Goal: Task Accomplishment & Management: Use online tool/utility

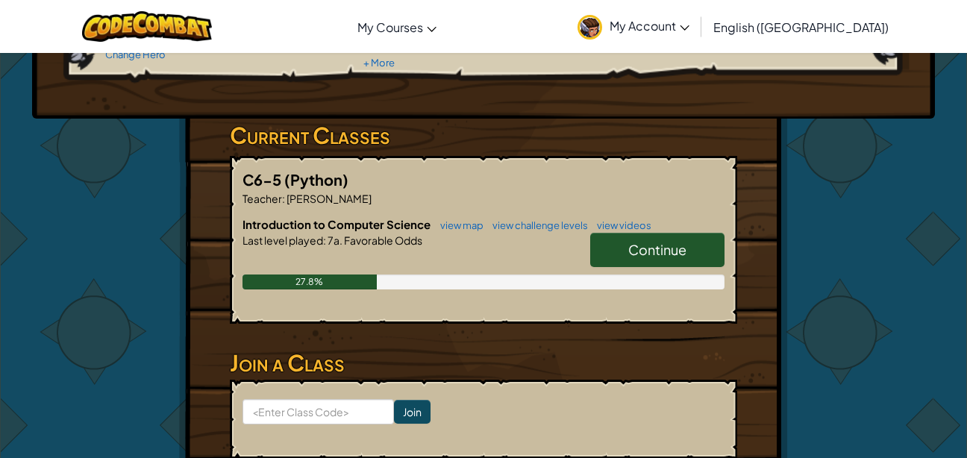
scroll to position [189, 0]
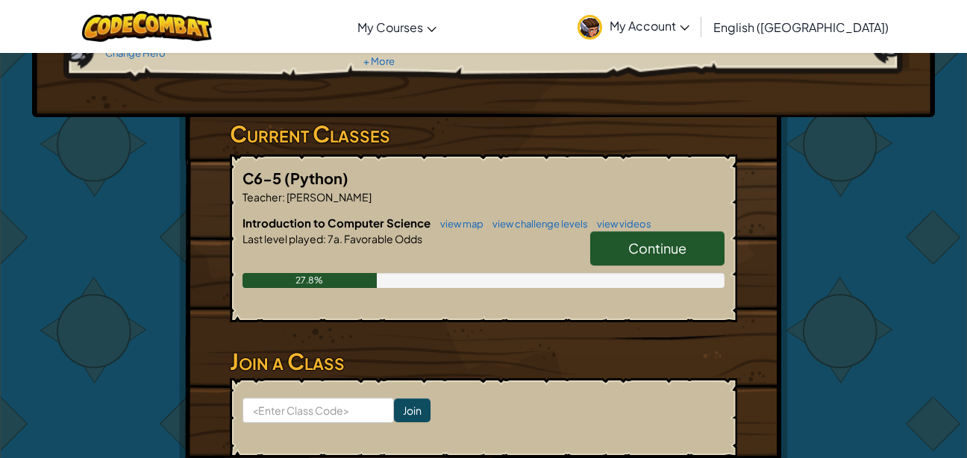
click at [661, 252] on span "Continue" at bounding box center [657, 247] width 58 height 17
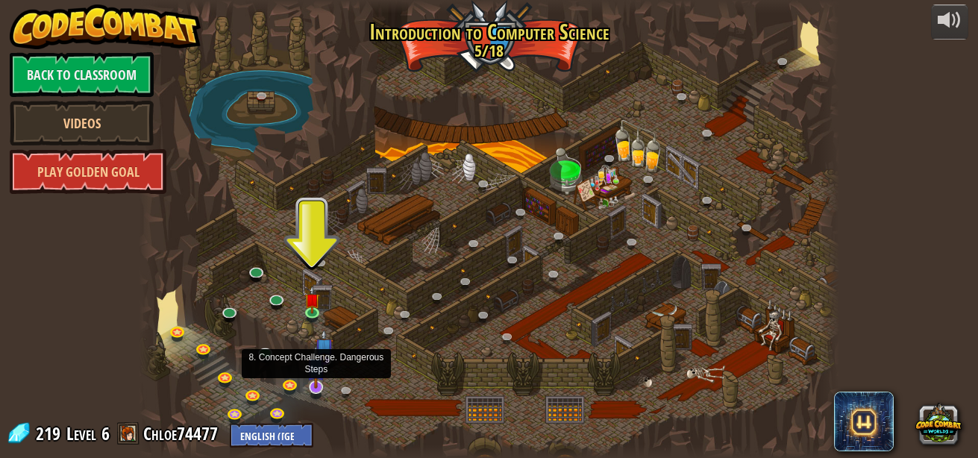
click at [320, 386] on img at bounding box center [316, 366] width 19 height 43
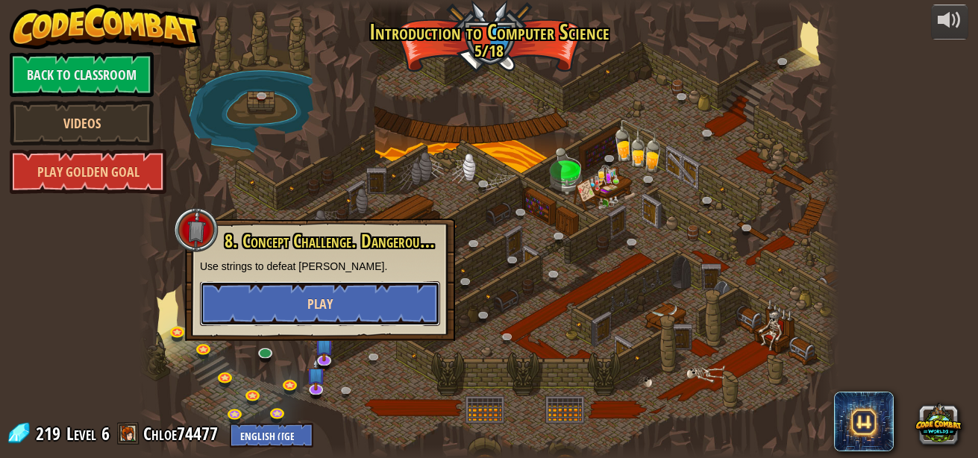
click at [320, 296] on span "Play" at bounding box center [319, 304] width 25 height 19
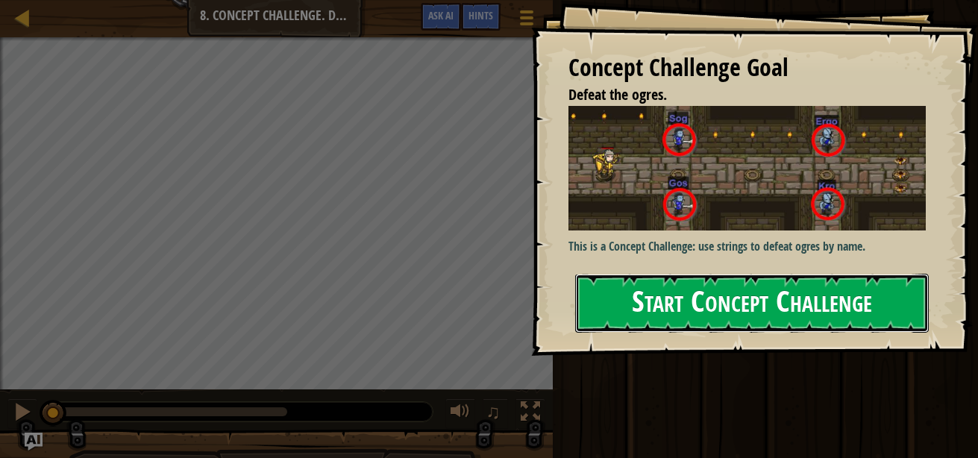
click at [699, 315] on button "Start Concept Challenge" at bounding box center [752, 303] width 354 height 59
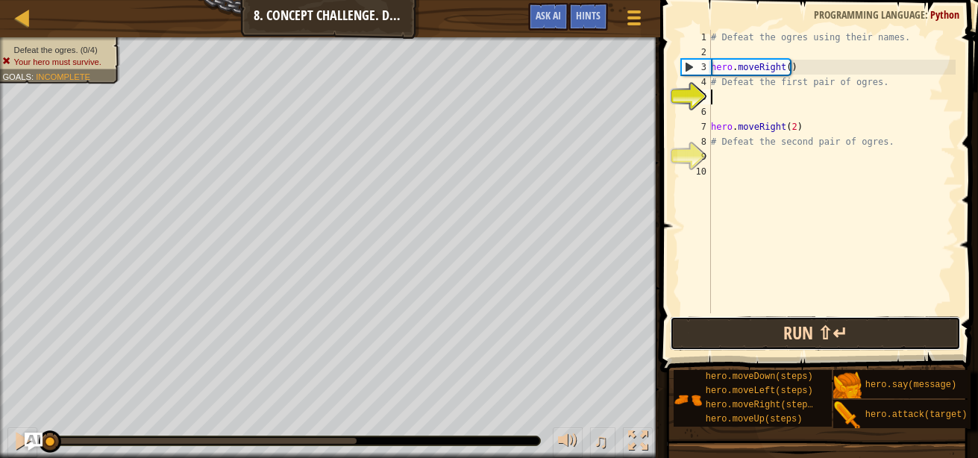
click at [763, 337] on button "Run ⇧↵" at bounding box center [815, 333] width 291 height 34
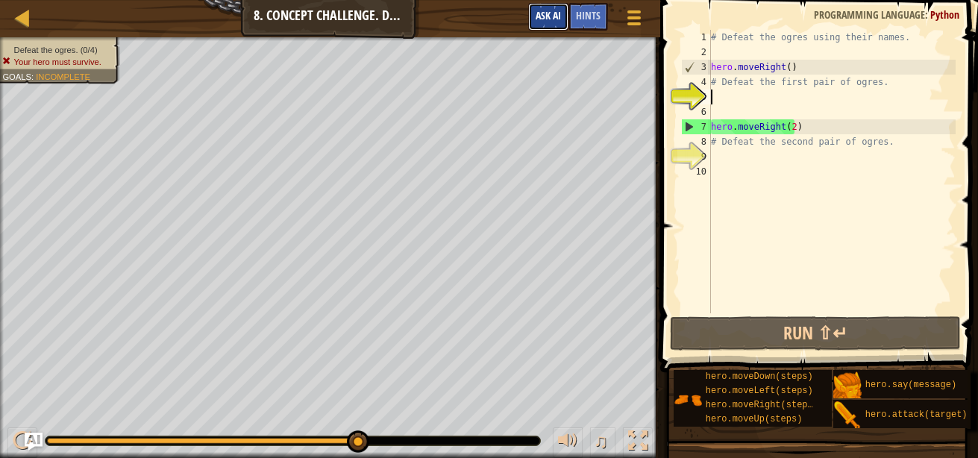
click at [541, 13] on span "Ask AI" at bounding box center [548, 15] width 25 height 14
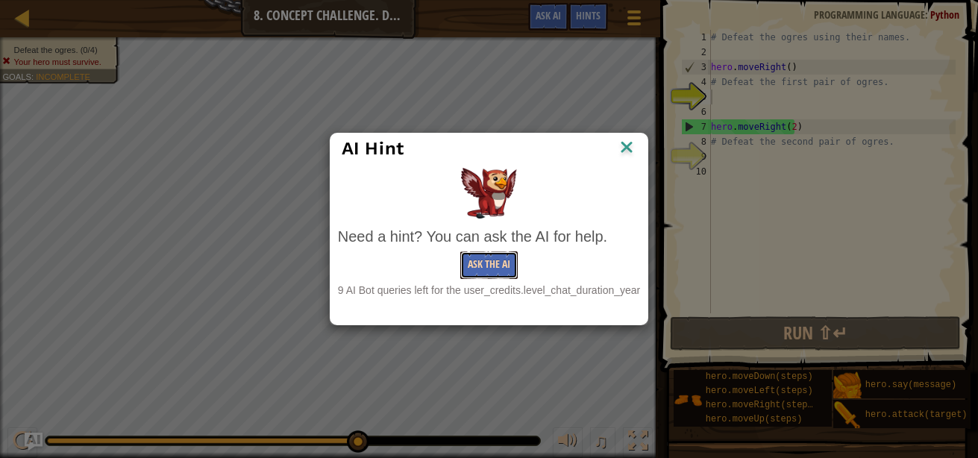
click at [489, 264] on button "Ask the AI" at bounding box center [488, 265] width 57 height 28
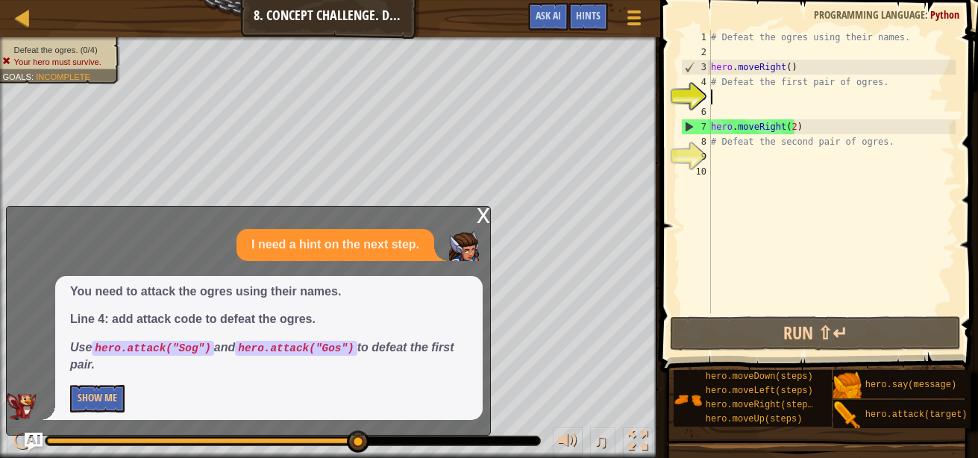
click at [73, 418] on div "You need to attack the ogres using their names. Line 4: add attack code to defe…" at bounding box center [268, 348] width 427 height 144
click at [101, 402] on button "Show Me" at bounding box center [97, 399] width 54 height 28
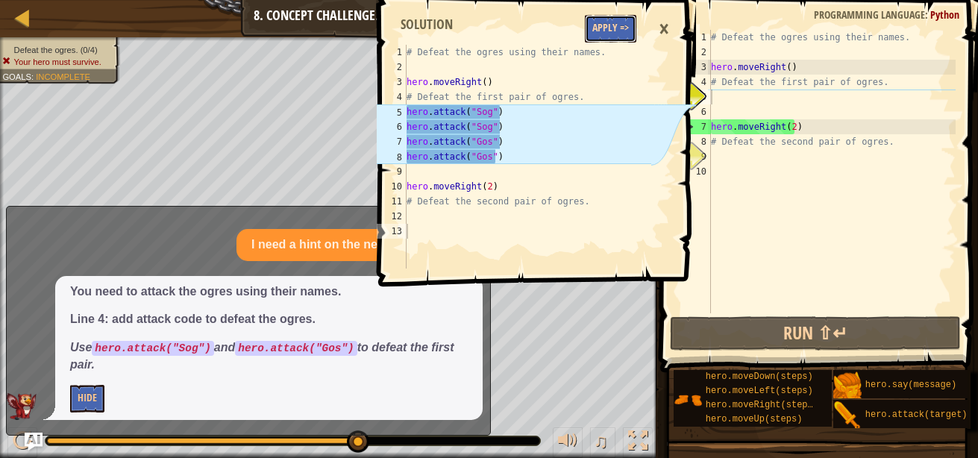
click at [594, 27] on button "Apply =>" at bounding box center [610, 29] width 51 height 28
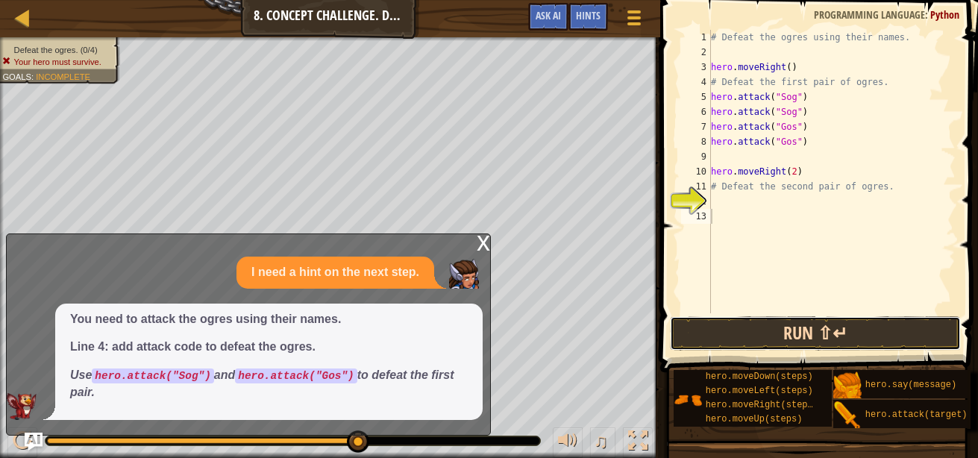
click at [721, 340] on button "Run ⇧↵" at bounding box center [815, 333] width 291 height 34
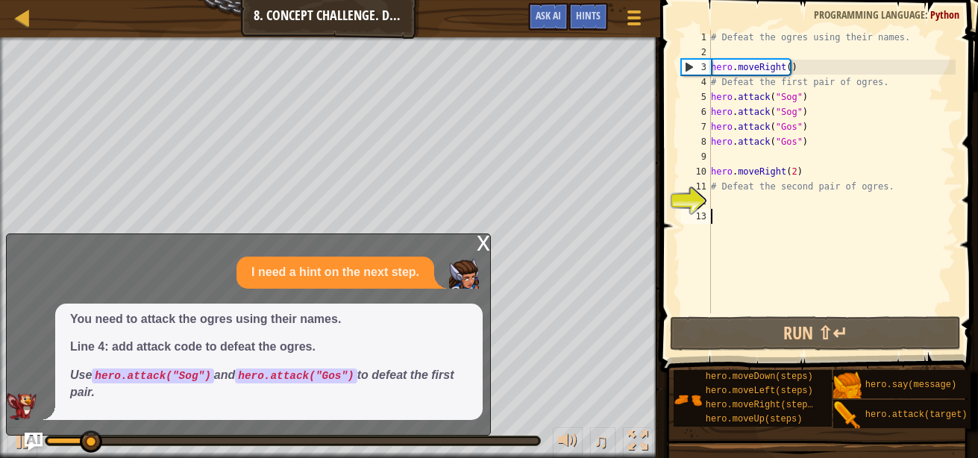
click at [474, 248] on div "x I need a hint on the next step. You need to attack the ogres using their name…" at bounding box center [248, 334] width 485 height 202
click at [481, 238] on div "x" at bounding box center [483, 241] width 13 height 15
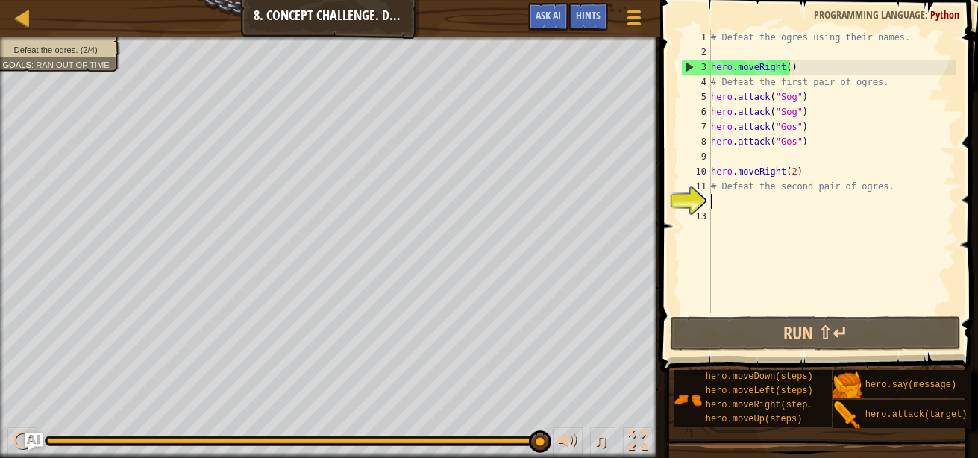
click at [714, 206] on div "# Defeat the ogres using their names. hero . moveRight ( ) # Defeat the first p…" at bounding box center [832, 186] width 248 height 313
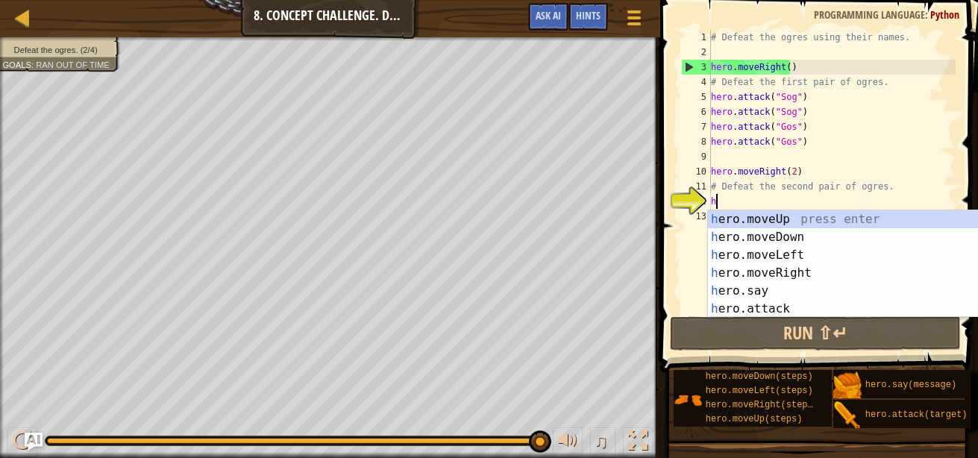
scroll to position [7, 0]
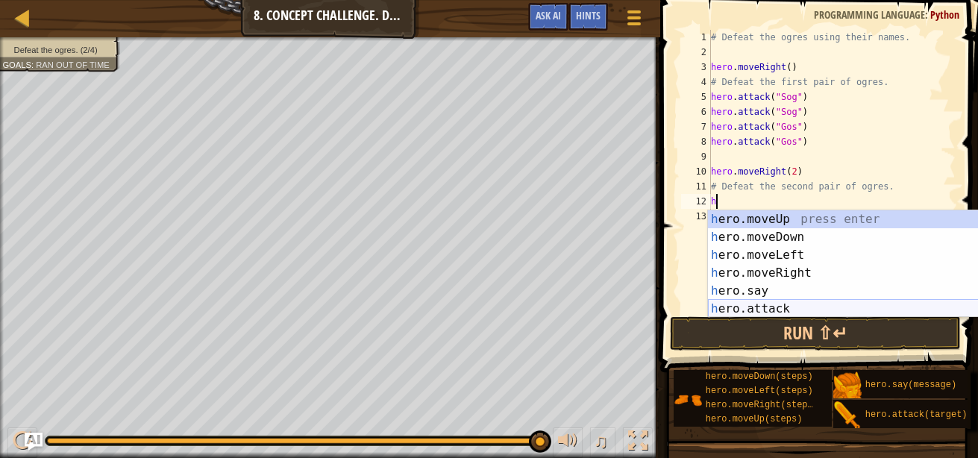
click at [727, 307] on div "h ero.moveUp press enter h ero.moveDown press enter h ero.moveLeft press enter …" at bounding box center [849, 281] width 282 height 143
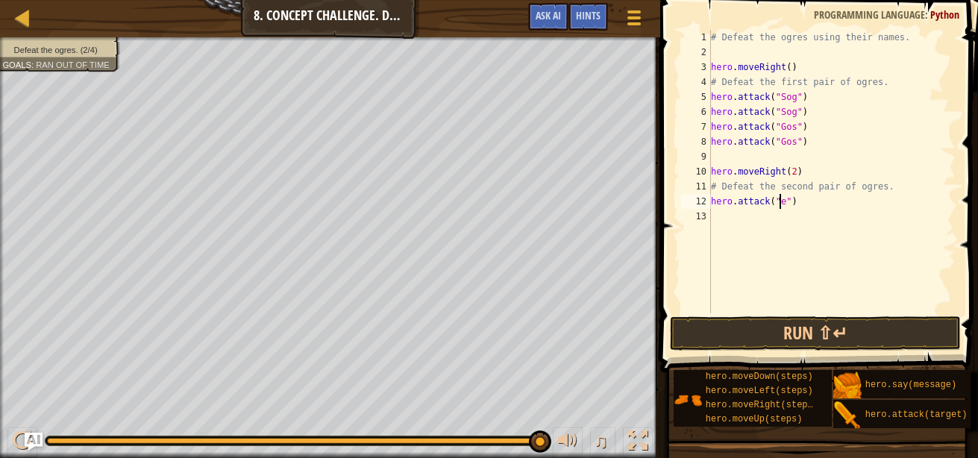
scroll to position [7, 6]
type textarea "hero.attack("ergo")"
click at [727, 214] on div "# Defeat the ogres using their names. hero . moveRight ( ) # Defeat the first p…" at bounding box center [832, 186] width 248 height 313
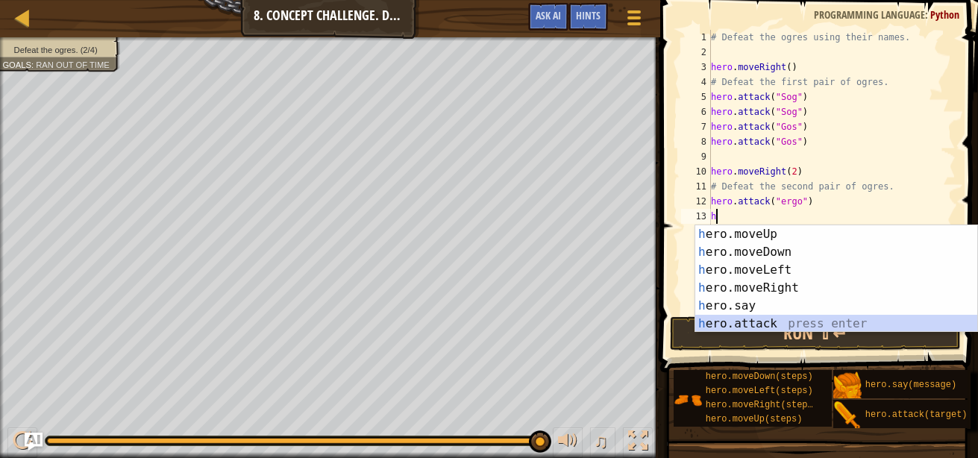
click at [743, 325] on div "h ero.moveUp press enter h ero.moveDown press enter h ero.moveLeft press enter …" at bounding box center [836, 296] width 282 height 143
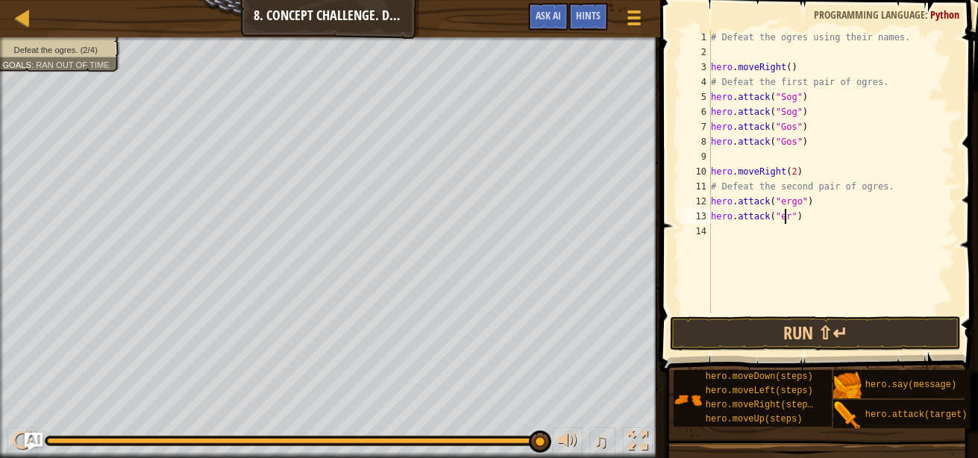
scroll to position [7, 6]
type textarea "hero.attack("ergo")"
click at [772, 231] on div "# Defeat the ogres using their names. hero . moveRight ( ) # Defeat the first p…" at bounding box center [832, 186] width 248 height 313
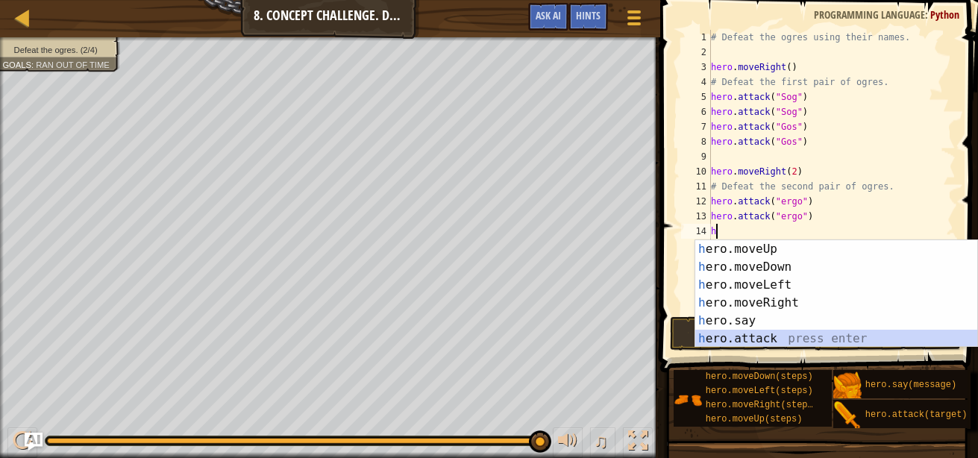
click at [751, 337] on div "h ero.moveUp press enter h ero.moveDown press enter h ero.moveLeft press enter …" at bounding box center [836, 311] width 282 height 143
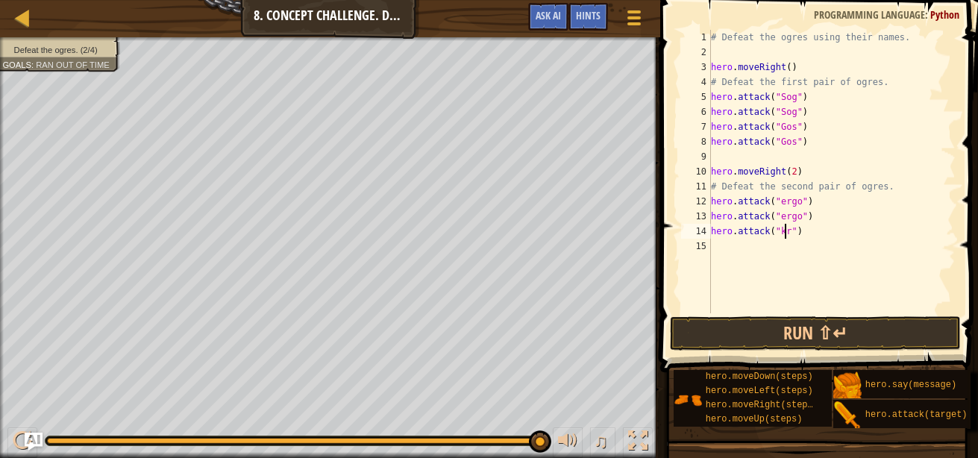
scroll to position [7, 6]
type textarea "hero.attack("kro")"
click at [724, 249] on div "# Defeat the ogres using their names. hero . moveRight ( ) # Defeat the first p…" at bounding box center [832, 186] width 248 height 313
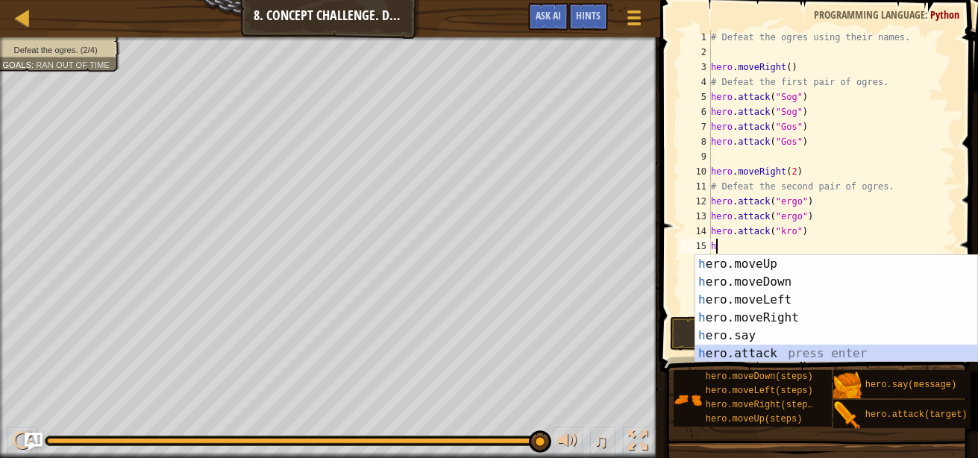
click at [742, 354] on div "h ero.moveUp press enter h ero.moveDown press enter h ero.moveLeft press enter …" at bounding box center [836, 326] width 282 height 143
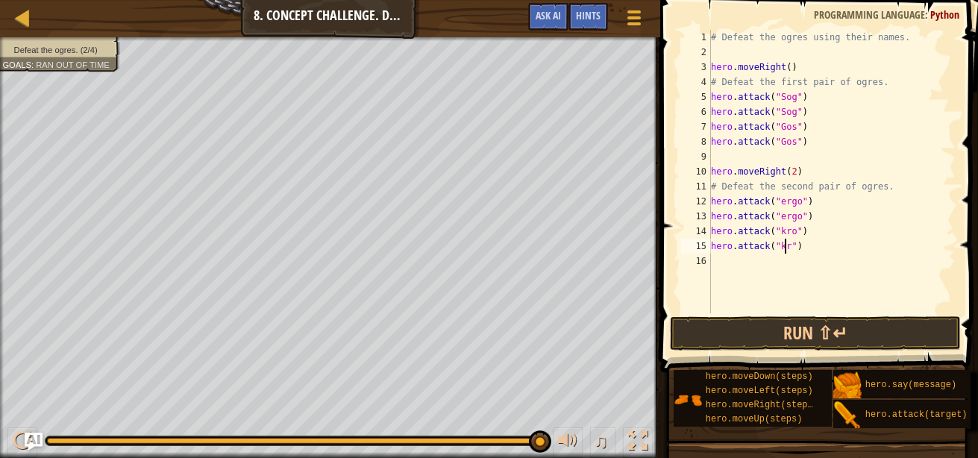
scroll to position [7, 6]
type textarea "hero.attack("kro")"
click at [742, 325] on button "Run ⇧↵" at bounding box center [815, 333] width 291 height 34
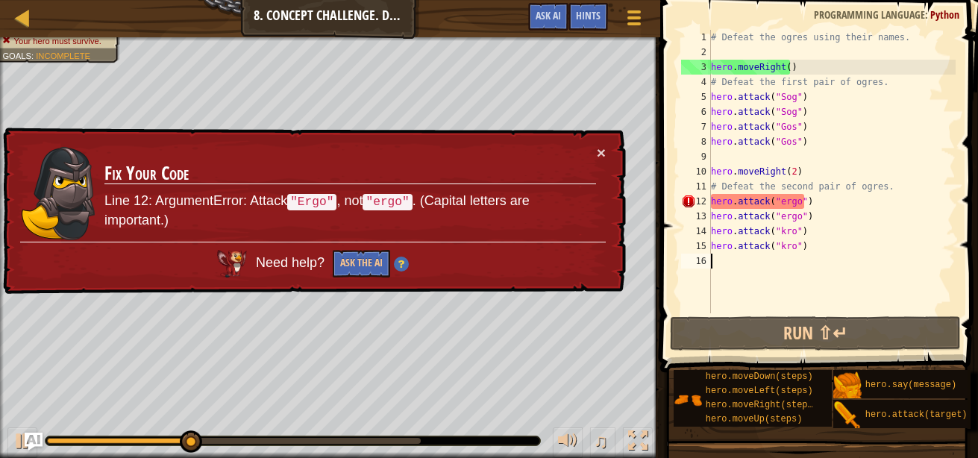
click at [867, 261] on div "# Defeat the ogres using their names. hero . moveRight ( ) # Defeat the first p…" at bounding box center [832, 186] width 248 height 313
click at [611, 152] on div "× Fix Your Code Line 12: ArgumentError: Attack "Ergo" , not "ergo" . (Capital l…" at bounding box center [312, 210] width 627 height 171
click at [595, 156] on td "Fix Your Code Line 12: ArgumentError: Attack "Ergo" , not "ergo" . (Capital let…" at bounding box center [349, 191] width 495 height 105
click at [598, 152] on button "×" at bounding box center [603, 157] width 10 height 16
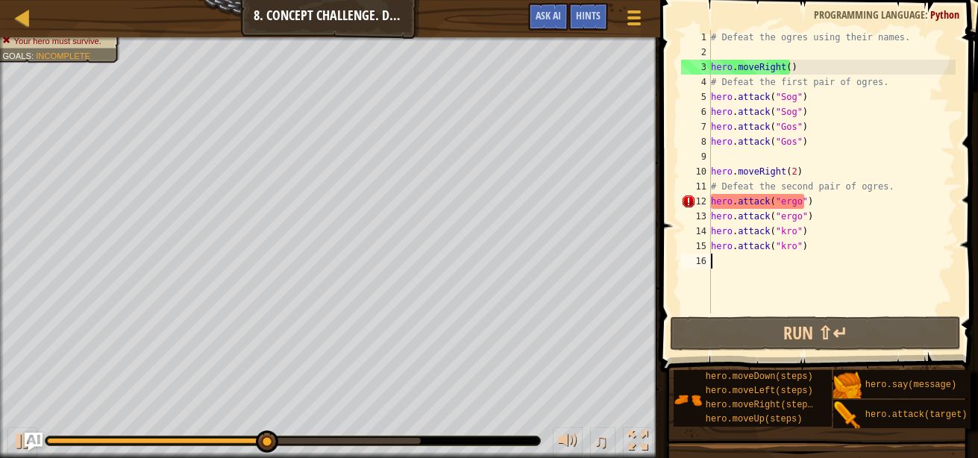
click at [786, 292] on div "# Defeat the ogres using their names. hero . moveRight ( ) # Defeat the first p…" at bounding box center [832, 186] width 248 height 313
click at [790, 203] on div "# Defeat the ogres using their names. hero . moveRight ( ) # Defeat the first p…" at bounding box center [832, 186] width 248 height 313
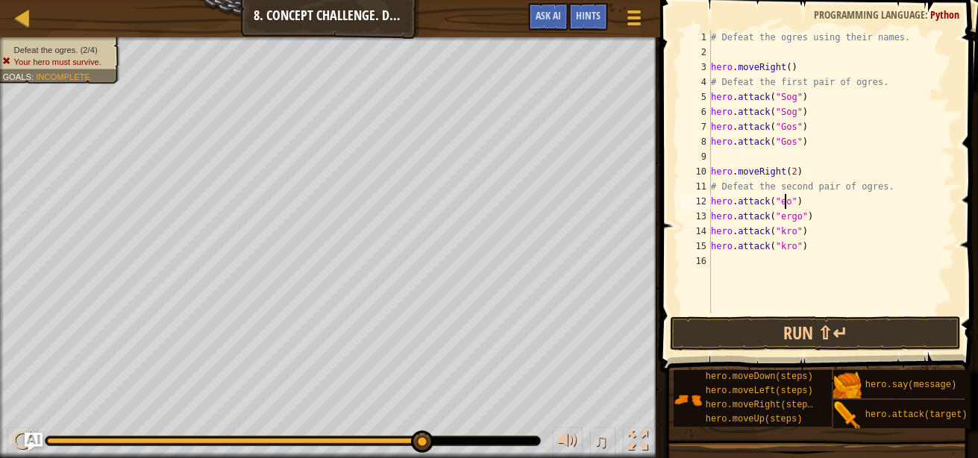
click at [783, 206] on div "# Defeat the ogres using their names. hero . moveRight ( ) # Defeat the first p…" at bounding box center [832, 186] width 248 height 313
drag, startPoint x: 735, startPoint y: 333, endPoint x: 721, endPoint y: 336, distance: 14.3
drag, startPoint x: 721, startPoint y: 336, endPoint x: 674, endPoint y: 336, distance: 47.0
click at [674, 336] on button "Run ⇧↵" at bounding box center [815, 333] width 291 height 34
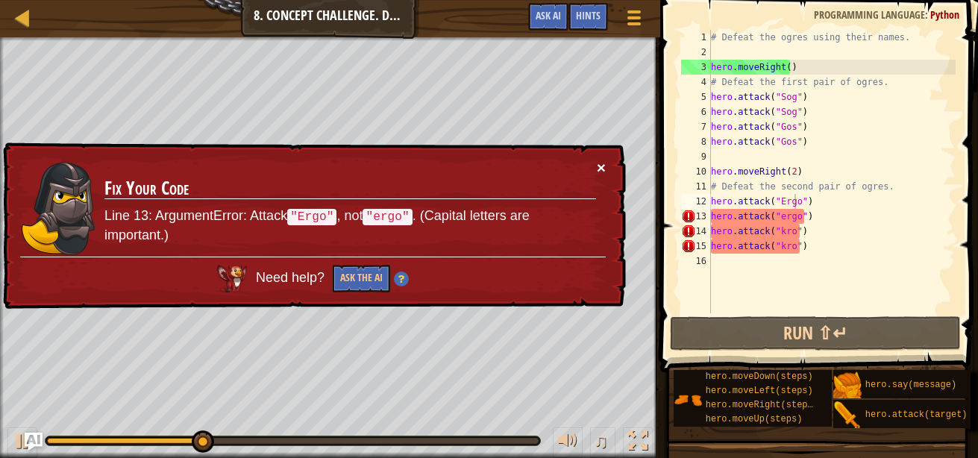
click at [601, 166] on button "×" at bounding box center [603, 173] width 10 height 16
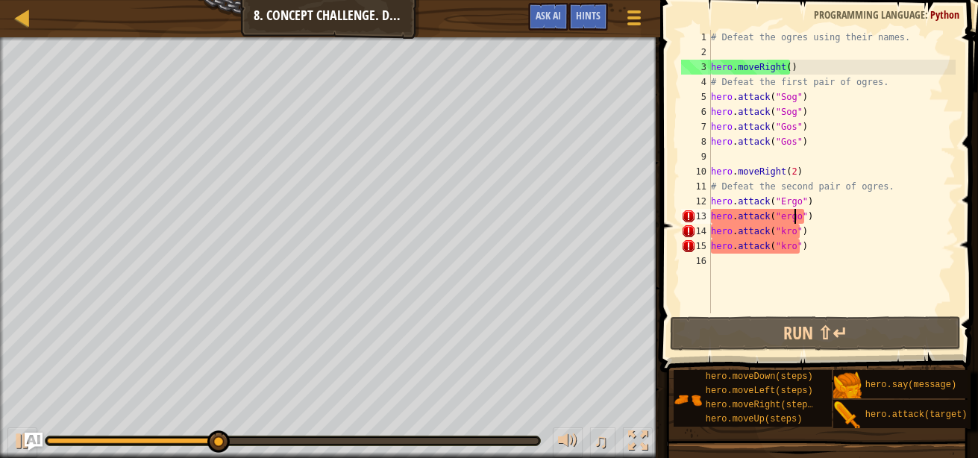
click at [793, 219] on div "# Defeat the ogres using their names. hero . moveRight ( ) # Defeat the first p…" at bounding box center [832, 186] width 248 height 313
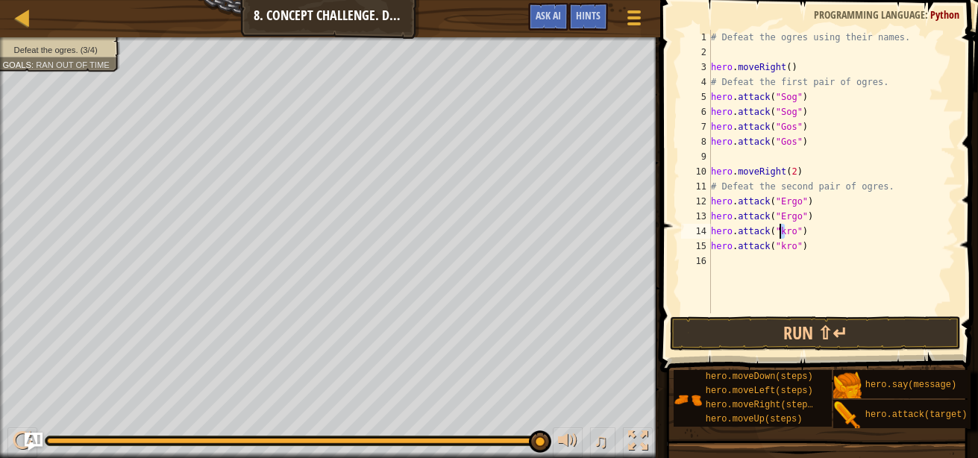
click at [779, 231] on div "# Defeat the ogres using their names. hero . moveRight ( ) # Defeat the first p…" at bounding box center [832, 186] width 248 height 313
click at [782, 231] on div "# Defeat the ogres using their names. hero . moveRight ( ) # Defeat the first p…" at bounding box center [832, 186] width 248 height 313
click at [783, 232] on div "# Defeat the ogres using their names. hero . moveRight ( ) # Defeat the first p…" at bounding box center [832, 186] width 248 height 313
drag, startPoint x: 786, startPoint y: 249, endPoint x: 777, endPoint y: 251, distance: 9.1
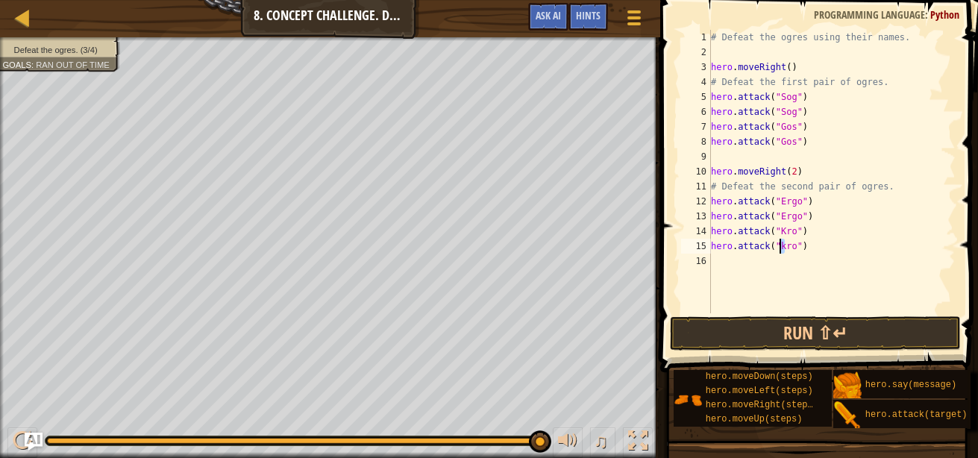
click at [777, 251] on div "# Defeat the ogres using their names. hero . moveRight ( ) # Defeat the first p…" at bounding box center [832, 186] width 248 height 313
click at [752, 332] on button "Run ⇧↵" at bounding box center [815, 333] width 291 height 34
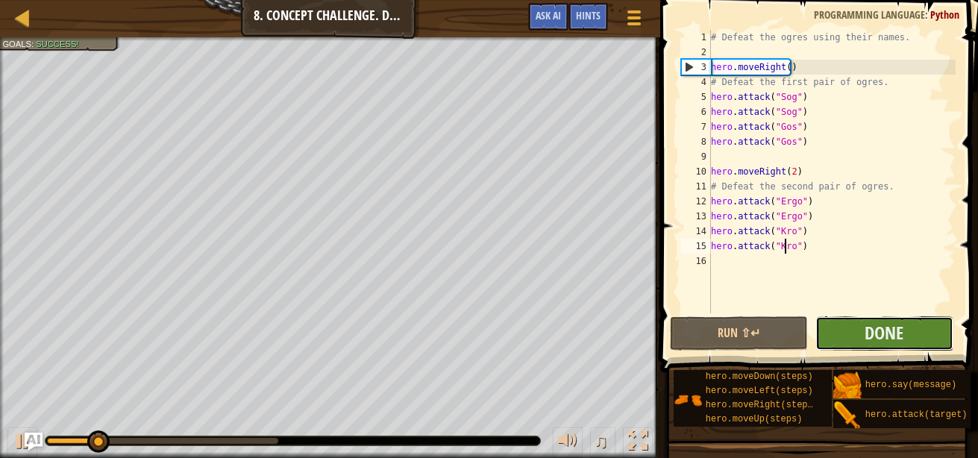
click at [856, 322] on button "Done" at bounding box center [884, 333] width 138 height 34
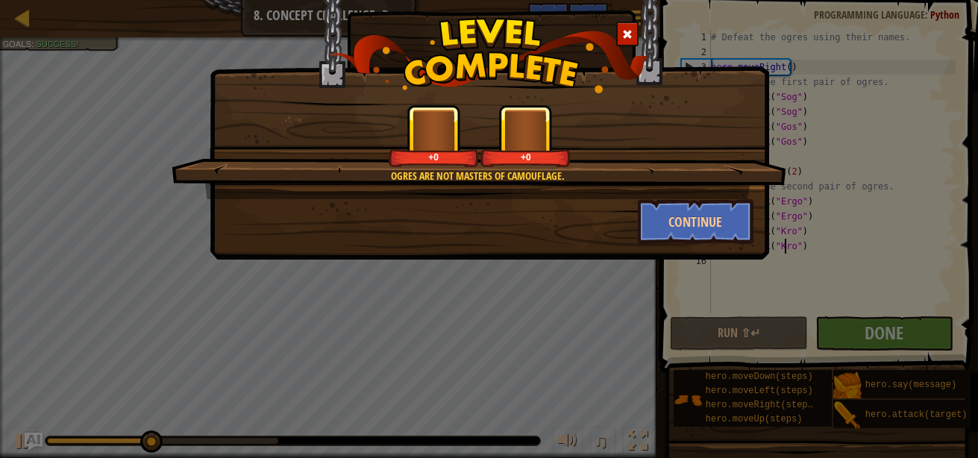
type textarea "hero.attack("Ko")"
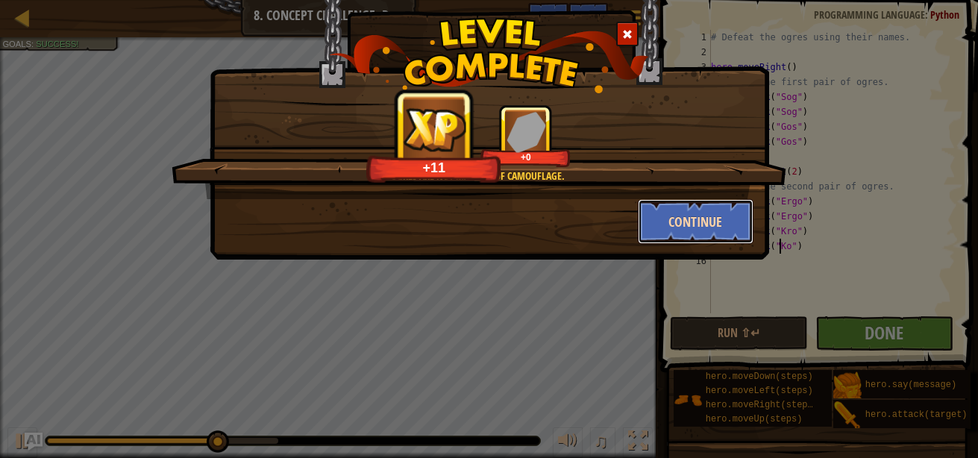
click at [681, 214] on button "Continue" at bounding box center [696, 221] width 116 height 45
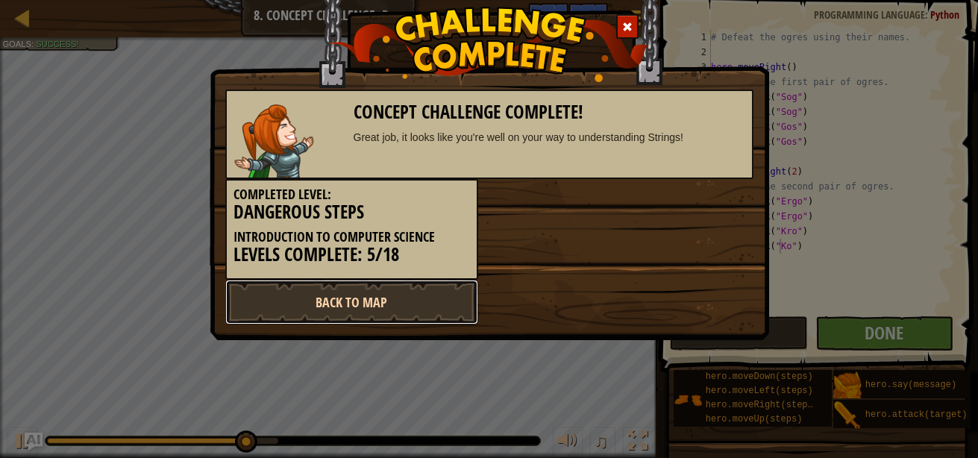
click at [313, 289] on link "Back to Map" at bounding box center [351, 302] width 253 height 45
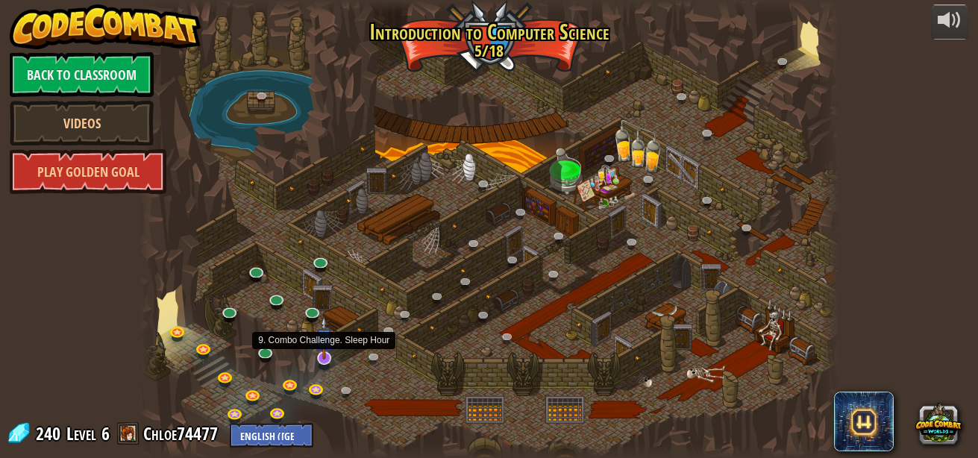
click at [327, 352] on img at bounding box center [324, 337] width 19 height 43
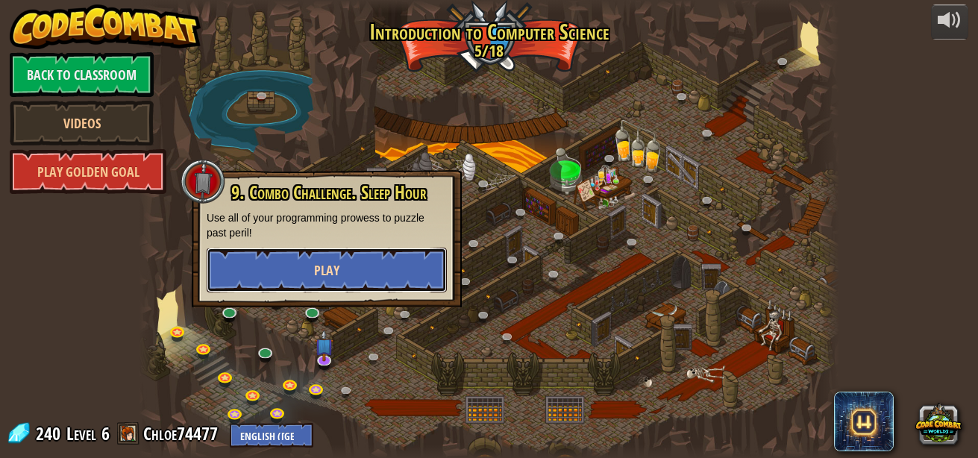
click at [348, 275] on button "Play" at bounding box center [327, 270] width 240 height 45
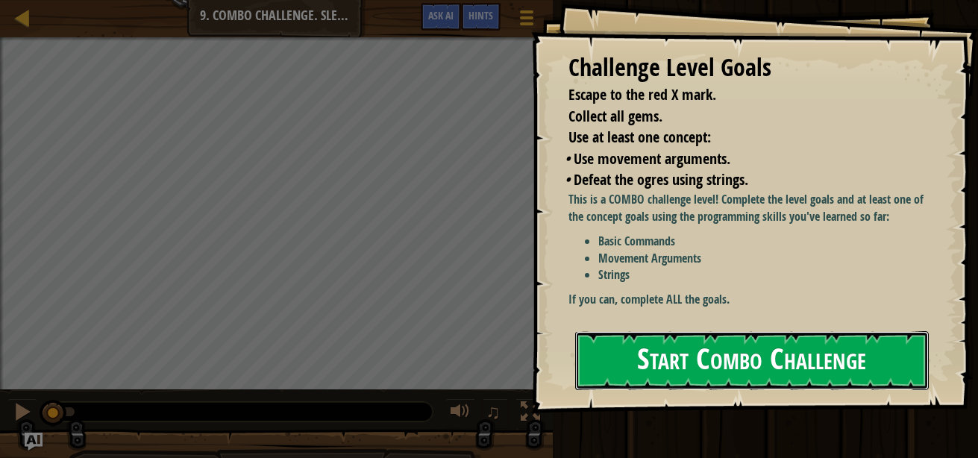
click at [619, 331] on button "Start Combo Challenge" at bounding box center [752, 360] width 354 height 59
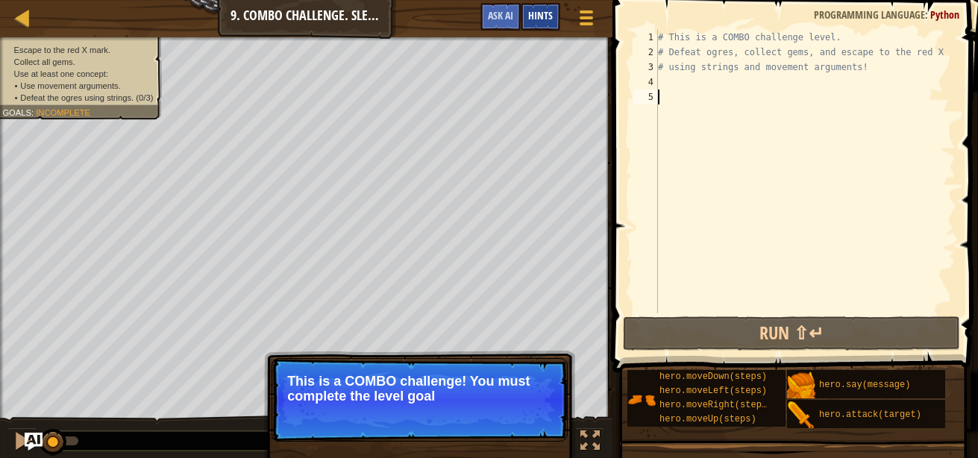
click at [536, 19] on span "Hints" at bounding box center [540, 15] width 25 height 14
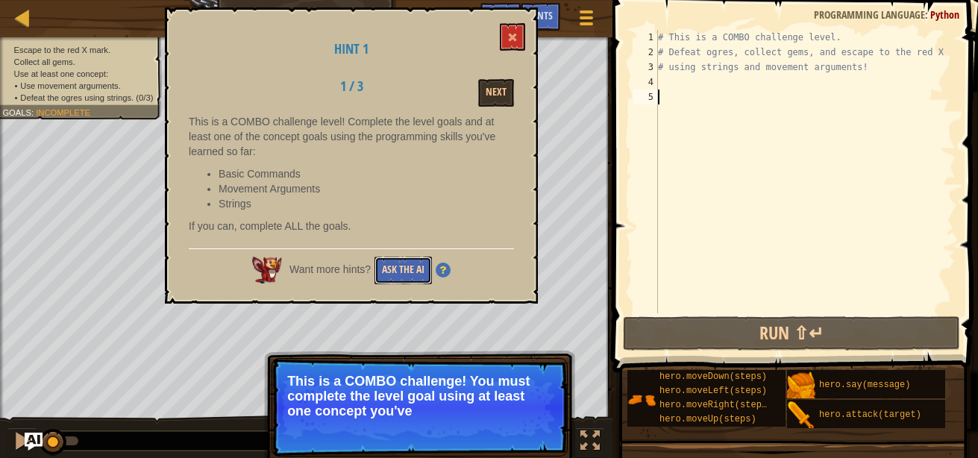
click at [395, 271] on button "Ask the AI" at bounding box center [402, 271] width 57 height 28
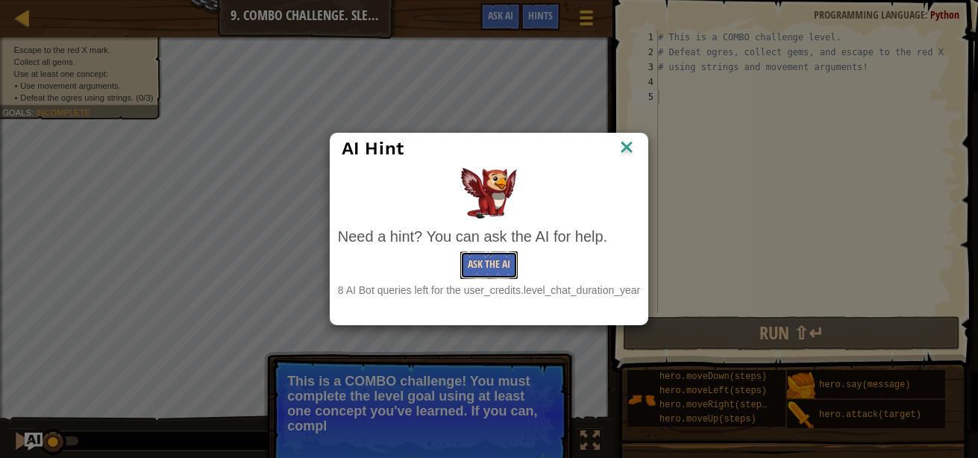
click at [471, 266] on button "Ask the AI" at bounding box center [488, 265] width 57 height 28
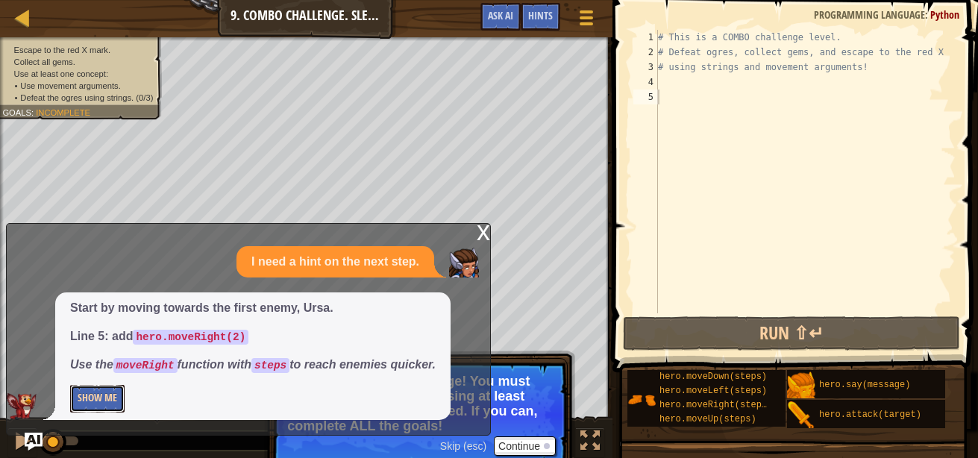
click at [79, 392] on button "Show Me" at bounding box center [97, 399] width 54 height 28
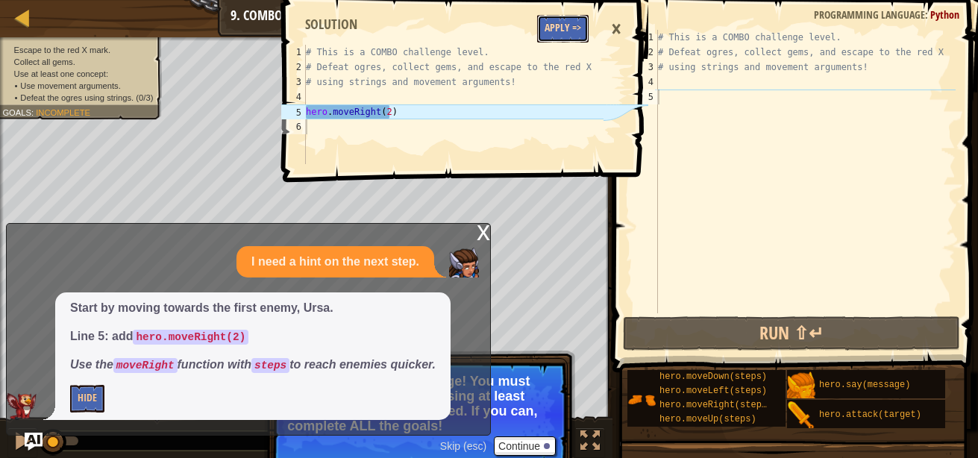
click at [584, 17] on button "Apply =>" at bounding box center [562, 29] width 51 height 28
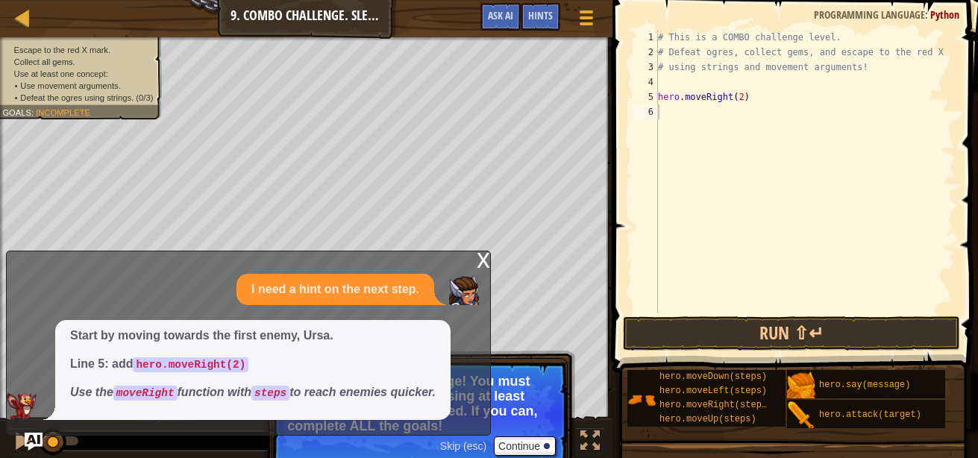
click at [713, 316] on span at bounding box center [796, 165] width 377 height 416
click at [472, 266] on div "x I need a hint on the next step. Start by moving towards the first enemy, Ursa…" at bounding box center [248, 343] width 485 height 185
click at [473, 255] on div "x I need a hint on the next step. Start by moving towards the first enemy, Ursa…" at bounding box center [248, 343] width 485 height 185
click at [478, 257] on div "x" at bounding box center [483, 258] width 13 height 15
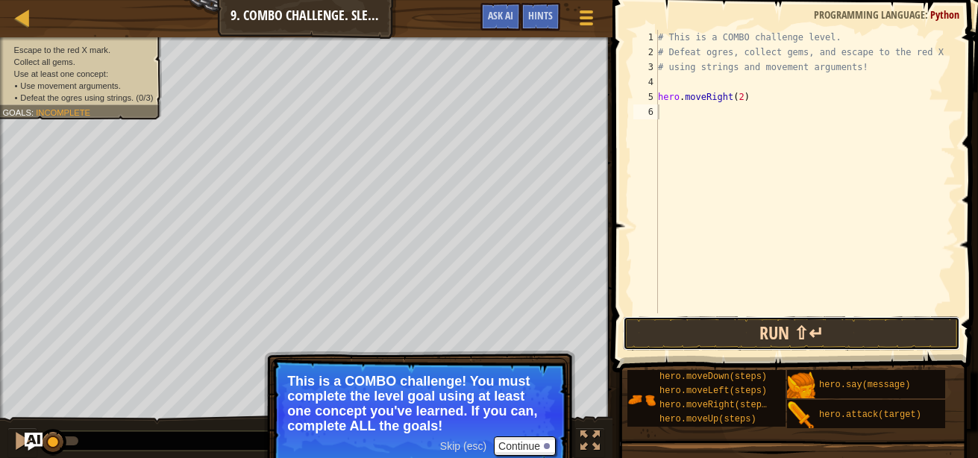
click at [715, 333] on button "Run ⇧↵" at bounding box center [791, 333] width 337 height 34
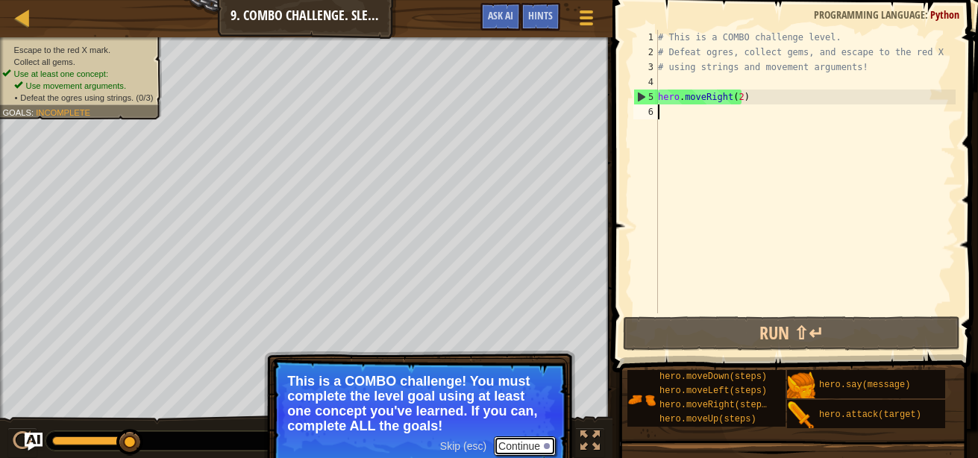
click at [538, 448] on button "Continue" at bounding box center [525, 445] width 62 height 19
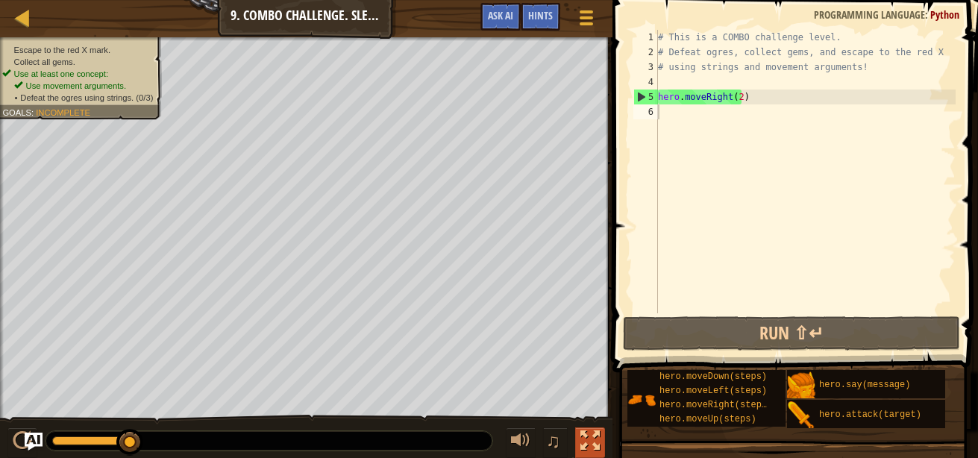
click at [583, 444] on div at bounding box center [589, 440] width 19 height 19
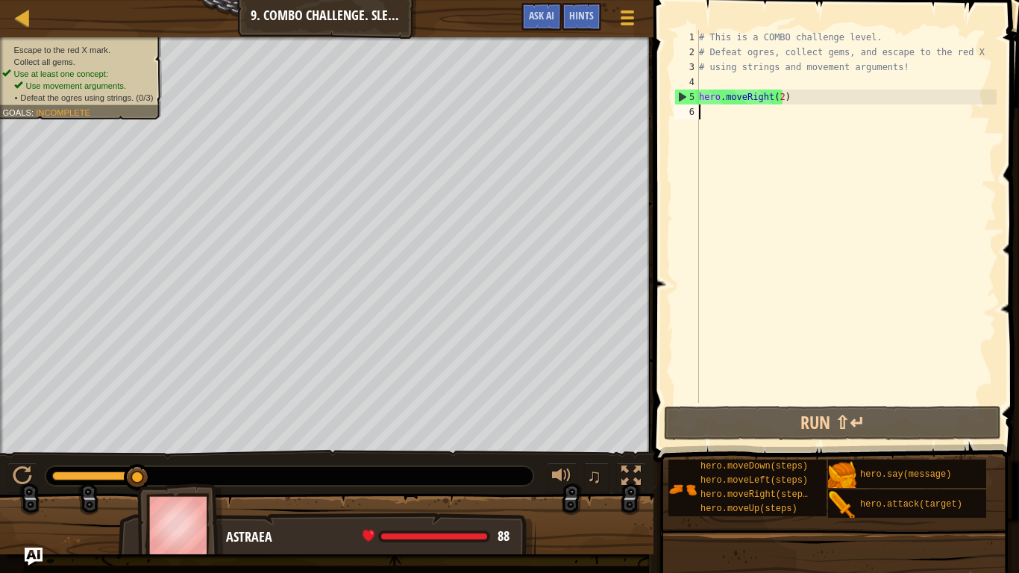
scroll to position [7, 0]
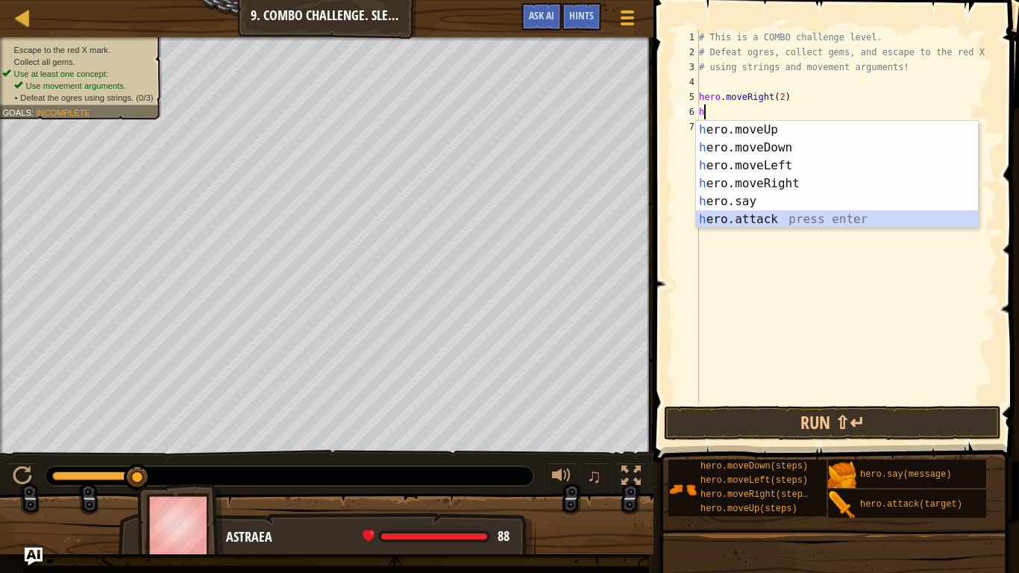
click at [730, 215] on div "h ero.moveUp press enter h ero.moveDown press enter h ero.moveLeft press enter …" at bounding box center [837, 192] width 282 height 143
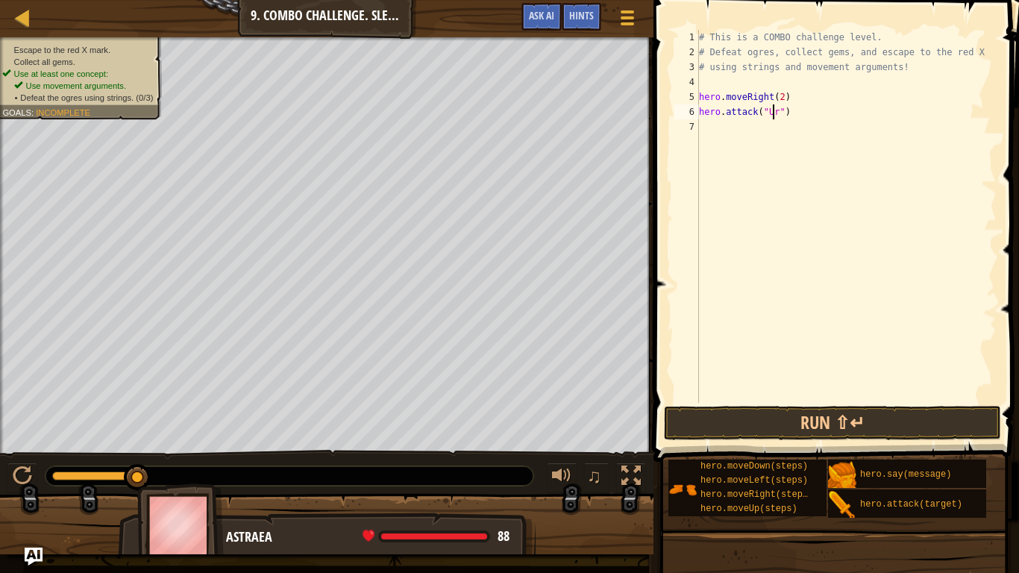
scroll to position [7, 7]
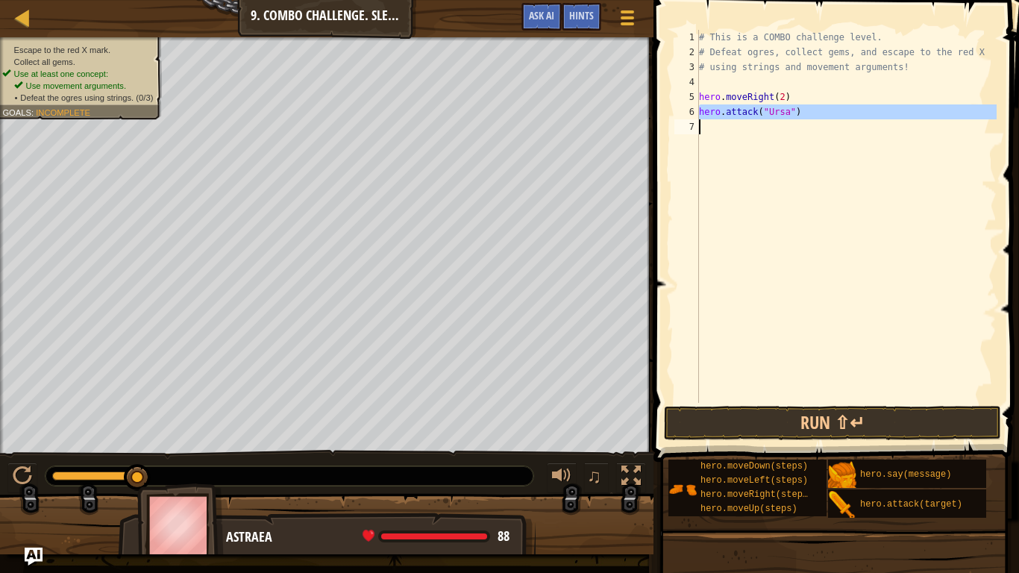
drag, startPoint x: 697, startPoint y: 110, endPoint x: 753, endPoint y: 117, distance: 57.1
click at [753, 117] on div "hero.attack("Ursa") 1 2 3 4 5 6 7 # This is a COMBO challenge level. # Defeat […" at bounding box center [833, 216] width 325 height 373
type textarea "hero.attack("Ursa")"
click at [803, 134] on div "# This is a COMBO challenge level. # Defeat [PERSON_NAME], collect gems, and es…" at bounding box center [846, 216] width 301 height 373
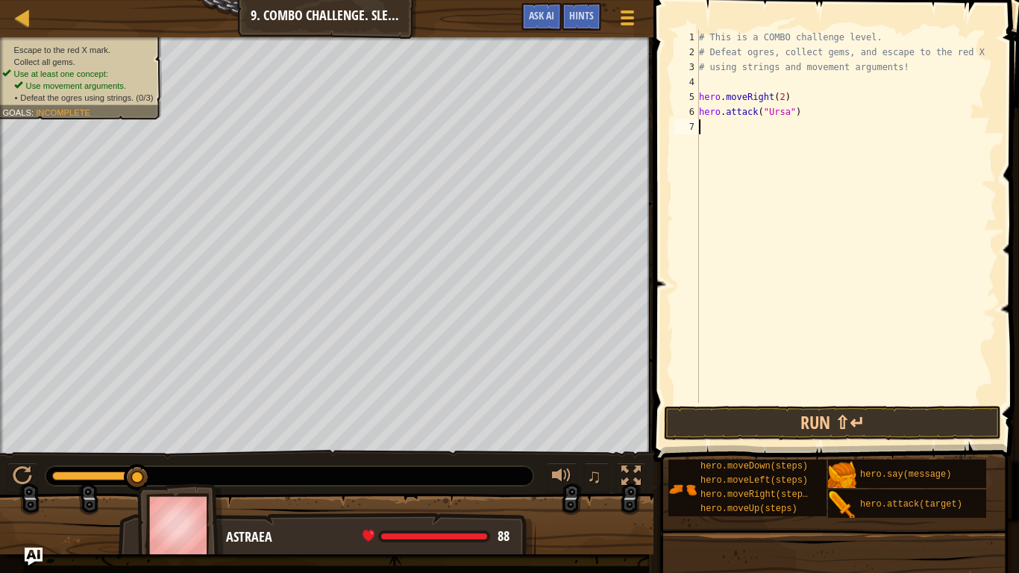
scroll to position [7, 0]
click at [796, 114] on div "# This is a COMBO challenge level. # Defeat [PERSON_NAME], collect gems, and es…" at bounding box center [846, 231] width 301 height 403
type textarea "hero.attack("Ursa")"
drag, startPoint x: 700, startPoint y: 112, endPoint x: 794, endPoint y: 119, distance: 93.5
click at [794, 119] on div "# This is a COMBO challenge level. # Defeat [PERSON_NAME], collect gems, and es…" at bounding box center [846, 231] width 301 height 403
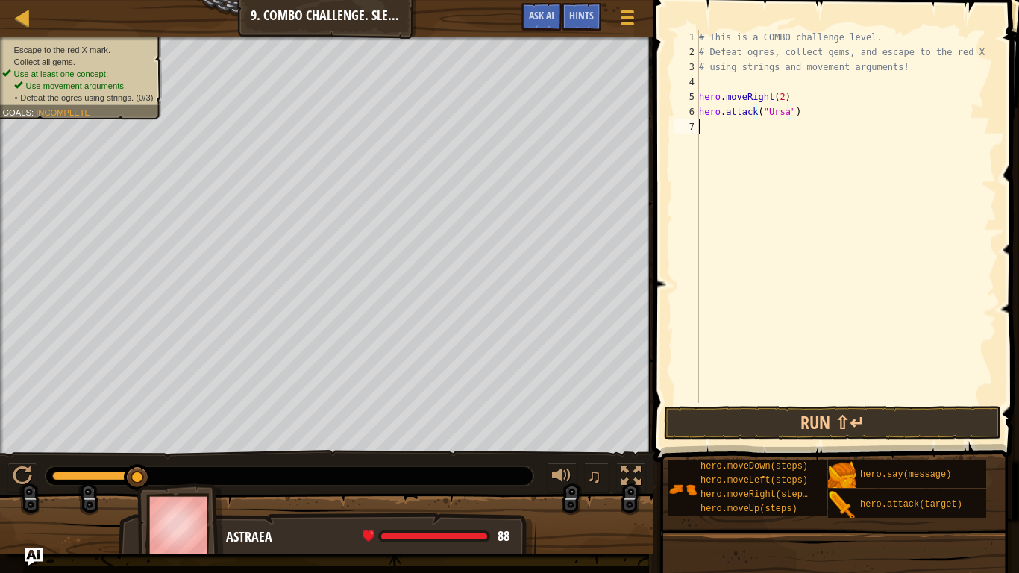
click at [714, 132] on div "# This is a COMBO challenge level. # Defeat [PERSON_NAME], collect gems, and es…" at bounding box center [846, 231] width 301 height 403
paste textarea "hero.attack("Ursa")"
type textarea "hero.attack("Ursa")"
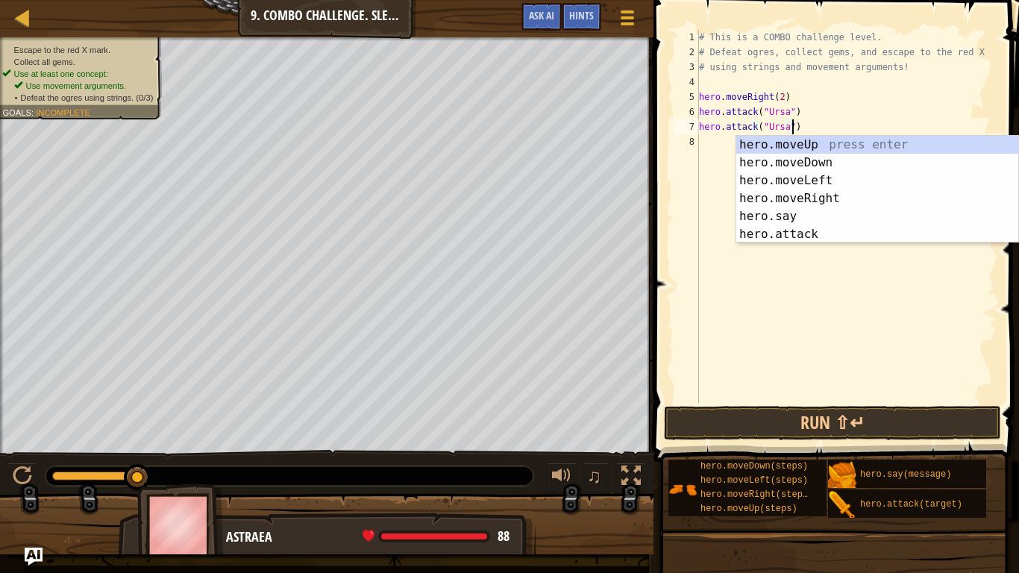
click at [709, 251] on div "# This is a COMBO challenge level. # Defeat [PERSON_NAME], collect gems, and es…" at bounding box center [846, 231] width 301 height 403
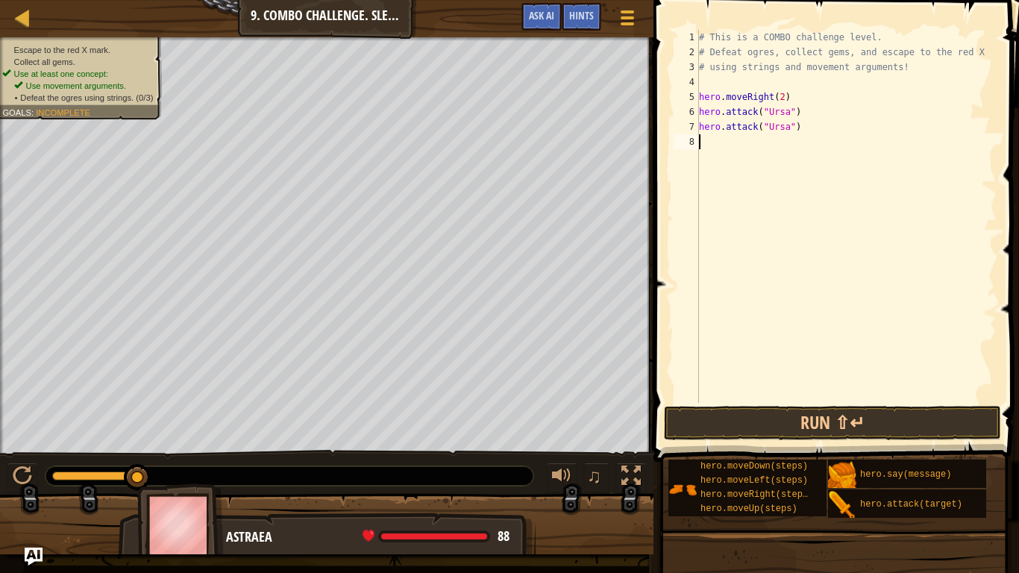
type textarea "g"
type textarea "h"
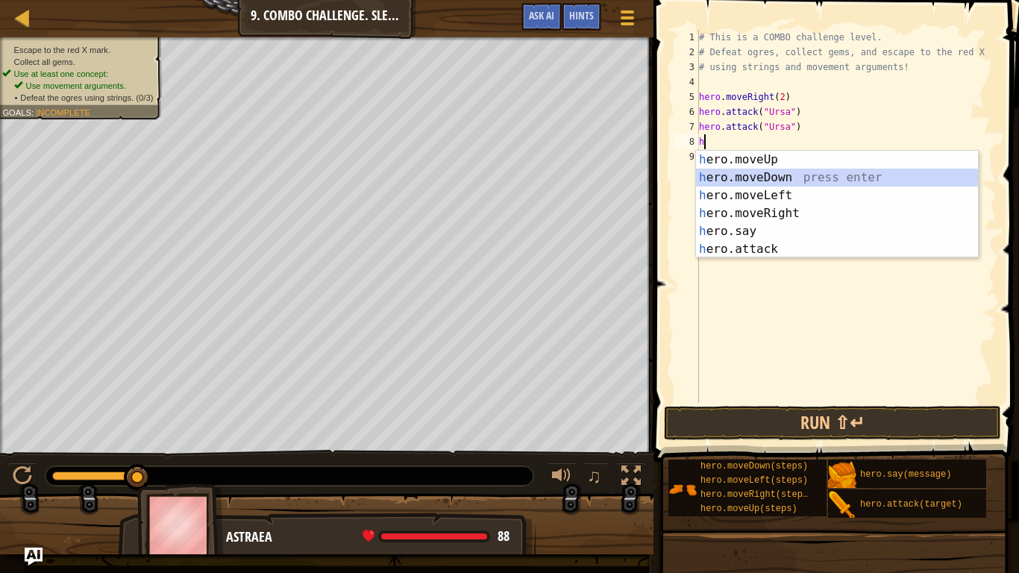
click at [760, 175] on div "h ero.moveUp press enter h ero.moveDown press enter h ero.moveLeft press enter …" at bounding box center [837, 222] width 282 height 143
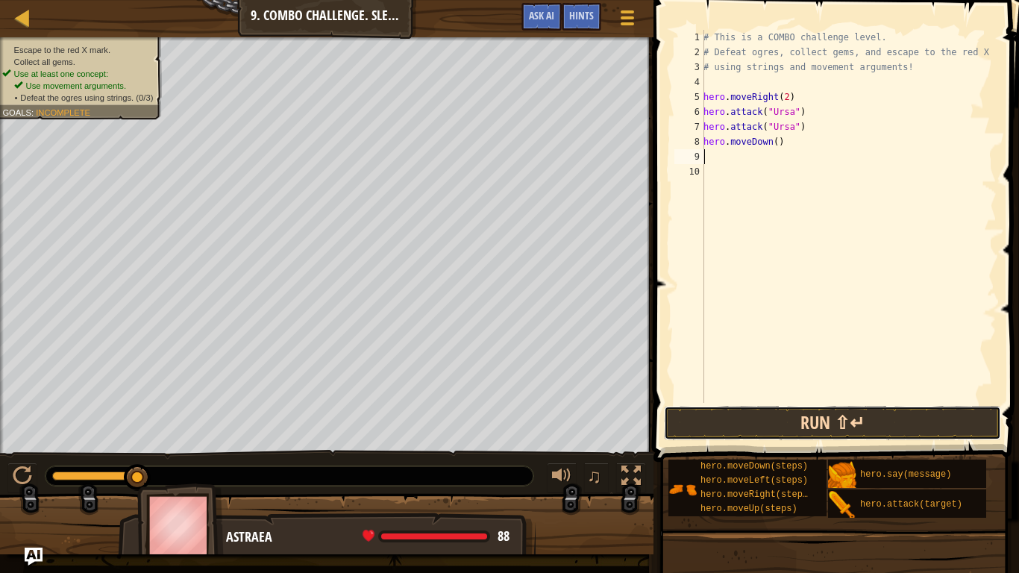
click at [809, 424] on button "Run ⇧↵" at bounding box center [832, 423] width 337 height 34
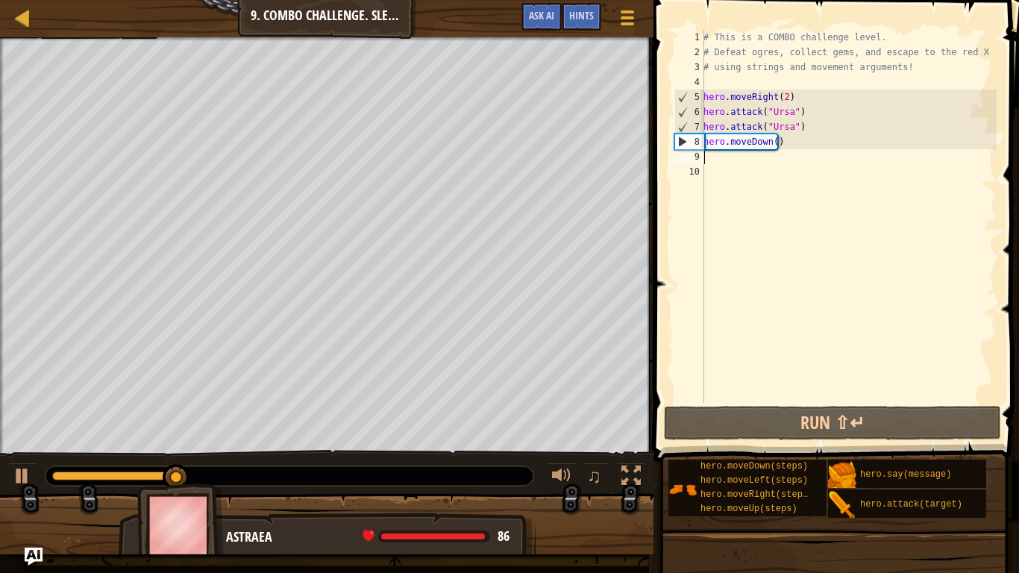
click at [739, 160] on div "# This is a COMBO challenge level. # Defeat [PERSON_NAME], collect gems, and es…" at bounding box center [848, 231] width 296 height 403
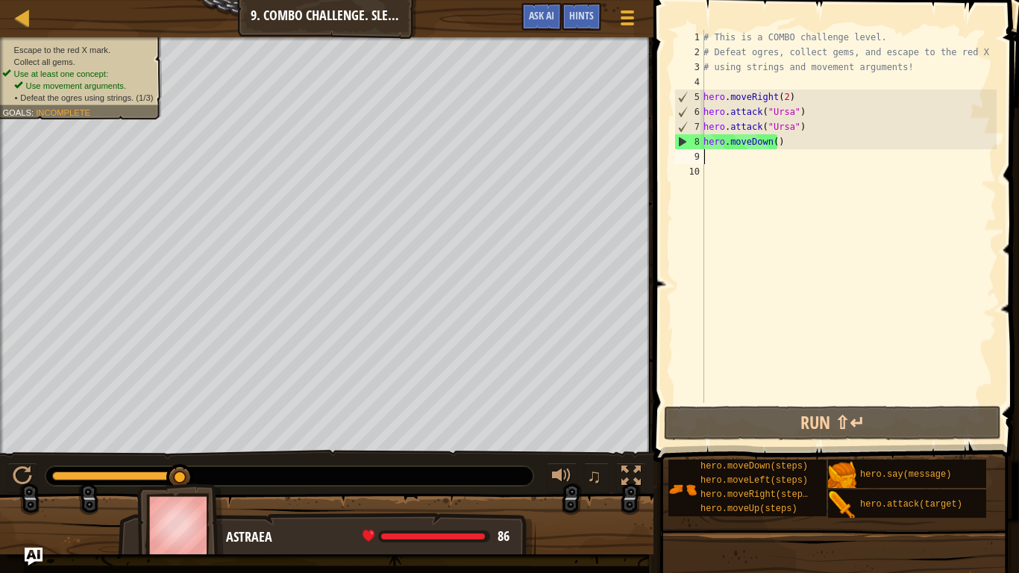
type textarea "m"
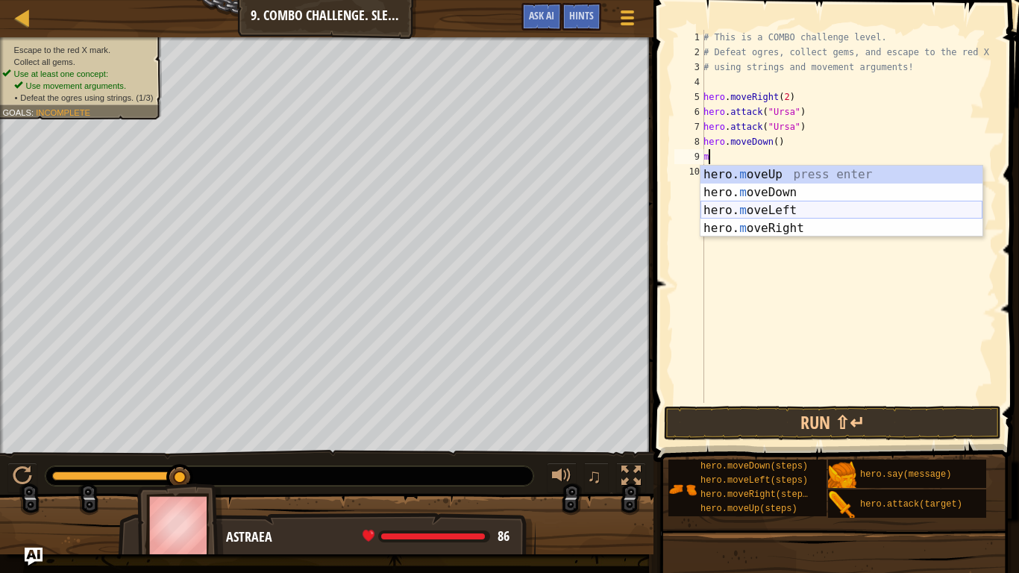
click at [768, 212] on div "hero. m oveUp press enter hero. m oveDown press enter hero. m oveLeft press ent…" at bounding box center [841, 219] width 282 height 107
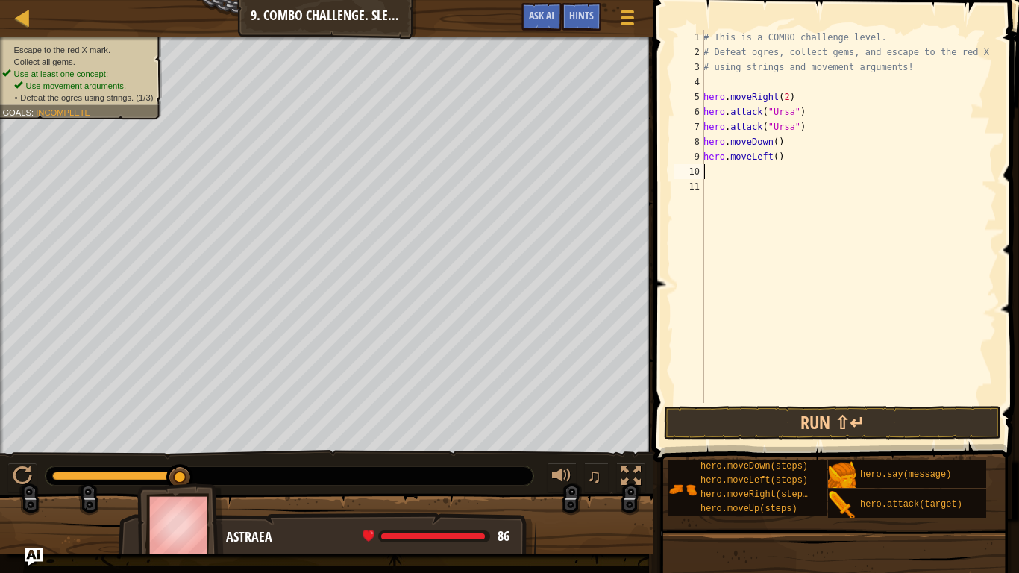
click at [771, 159] on div "# This is a COMBO challenge level. # Defeat [PERSON_NAME], collect gems, and es…" at bounding box center [848, 231] width 296 height 403
type textarea "hero.moveLeft(2)"
type textarea "m"
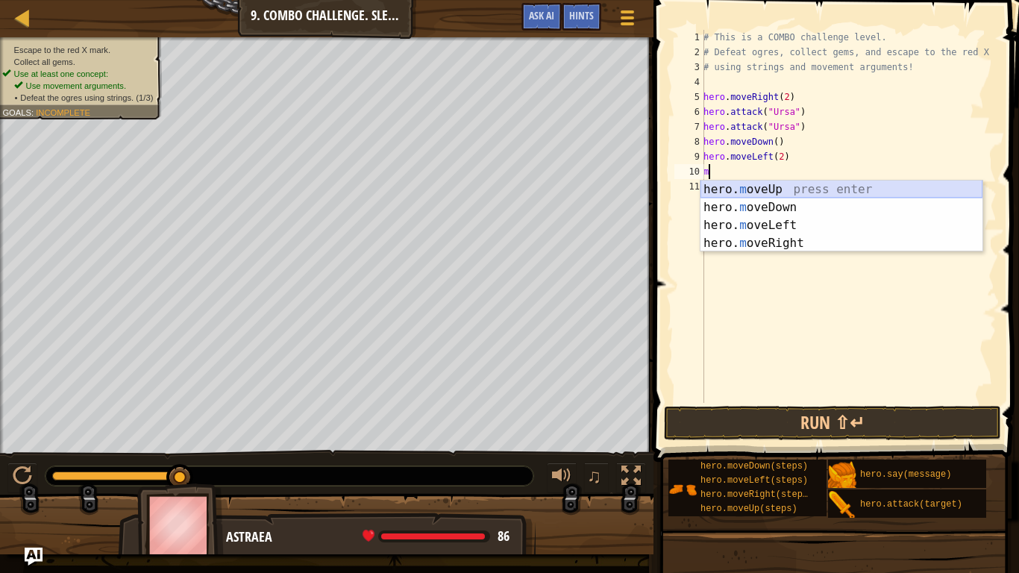
click at [780, 188] on div "hero. m oveUp press enter hero. m oveDown press enter hero. m oveLeft press ent…" at bounding box center [841, 234] width 282 height 107
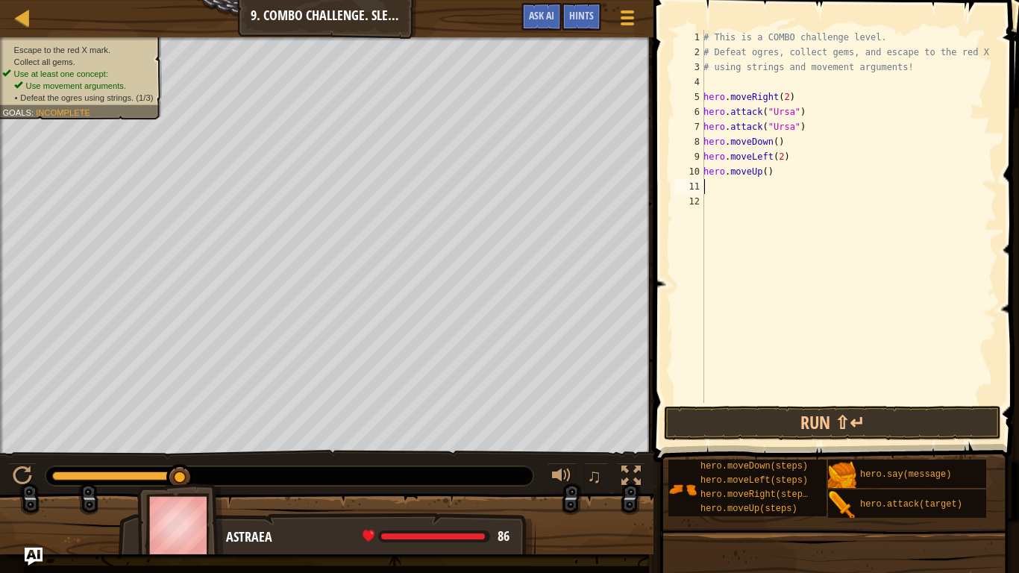
type textarea "m"
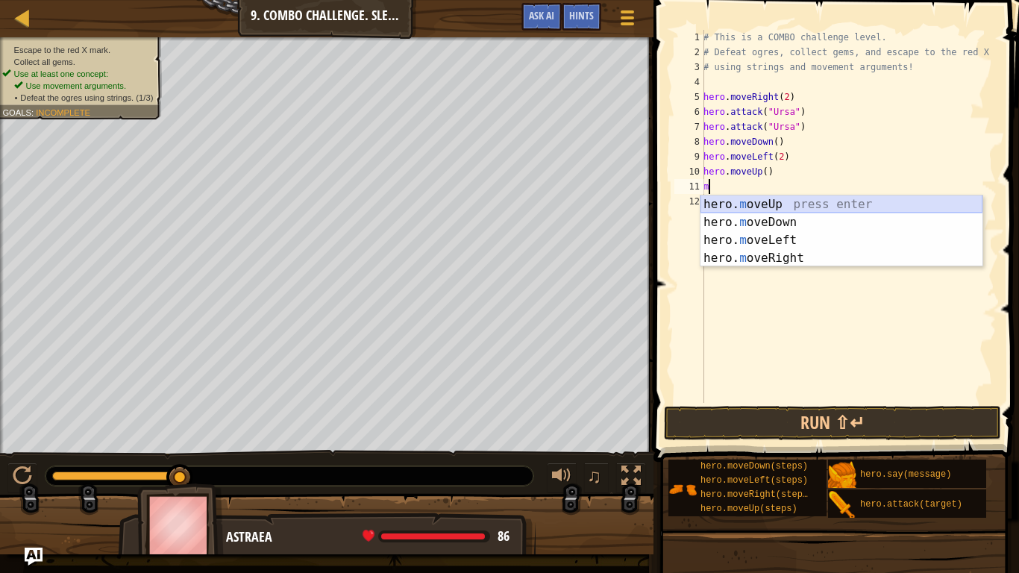
click at [774, 211] on div "hero. m oveUp press enter hero. m oveDown press enter hero. m oveLeft press ent…" at bounding box center [841, 248] width 282 height 107
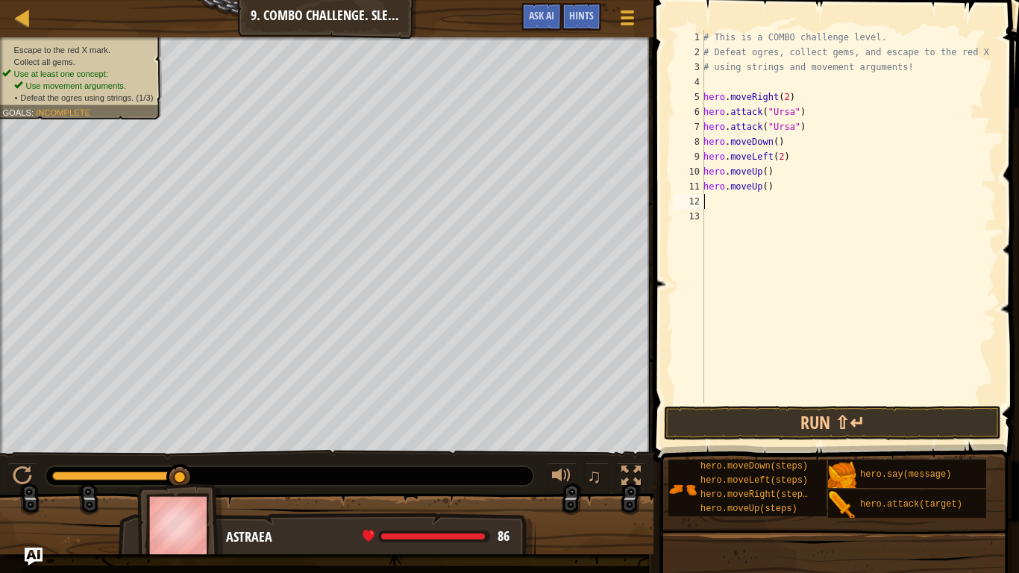
type textarea "m"
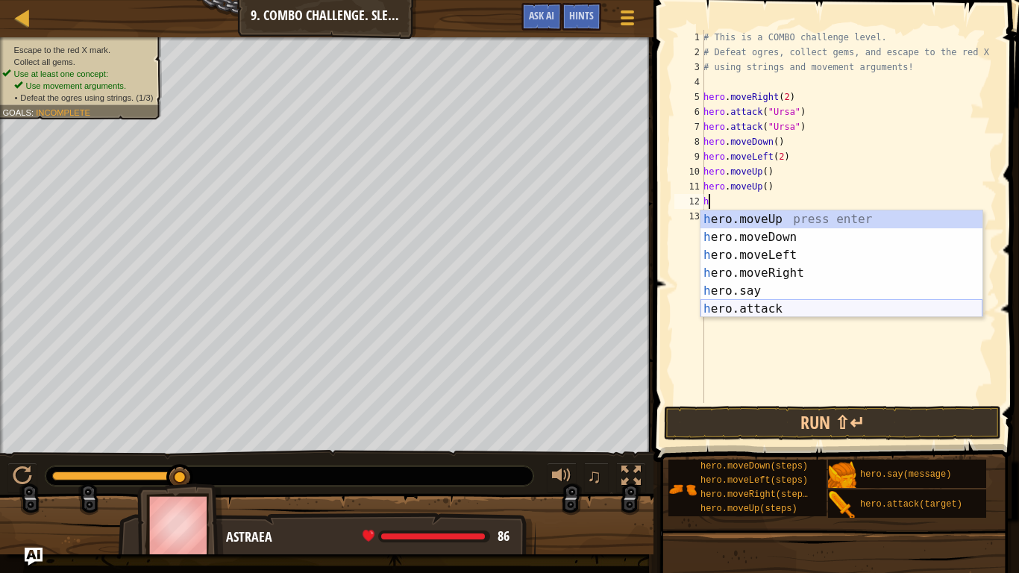
click at [769, 311] on div "h ero.moveUp press enter h ero.moveDown press enter h ero.moveLeft press enter …" at bounding box center [841, 281] width 282 height 143
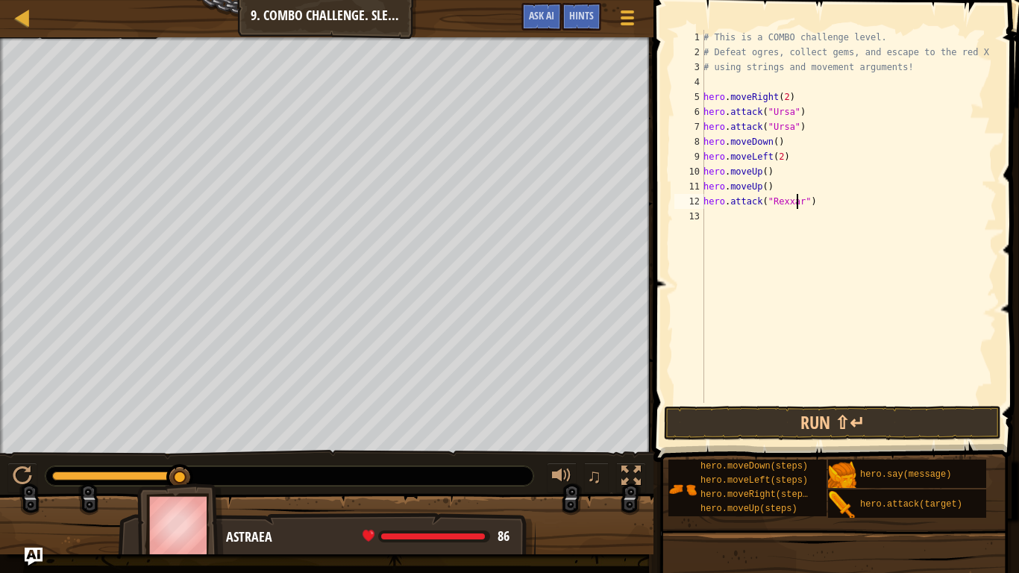
scroll to position [7, 8]
drag, startPoint x: 704, startPoint y: 199, endPoint x: 815, endPoint y: 209, distance: 111.6
click at [815, 209] on div "# This is a COMBO challenge level. # Defeat [PERSON_NAME], collect gems, and es…" at bounding box center [848, 231] width 296 height 403
type textarea "hero.attack("Rexxar")"
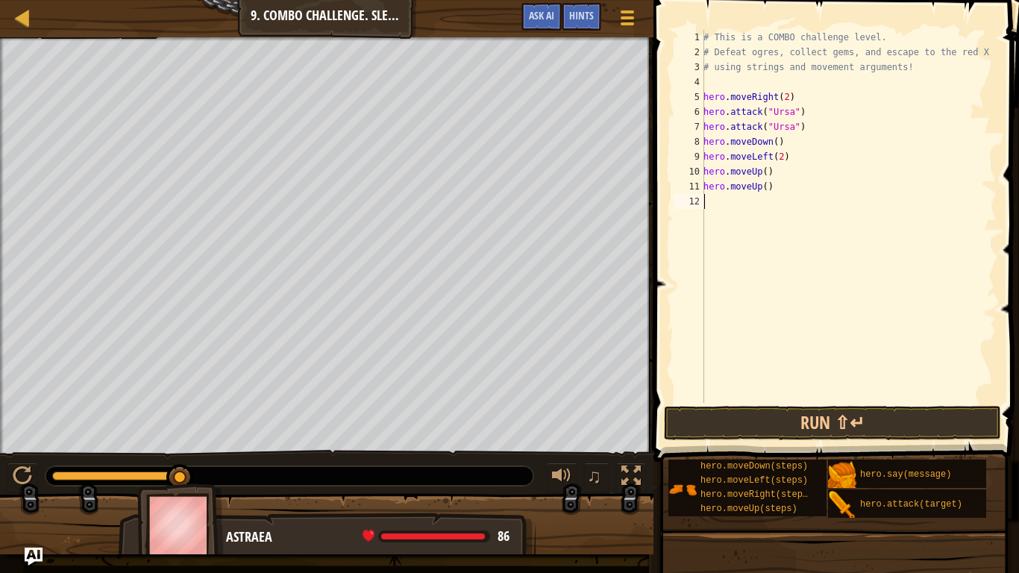
click at [735, 211] on div "# This is a COMBO challenge level. # Defeat [PERSON_NAME], collect gems, and es…" at bounding box center [848, 231] width 296 height 403
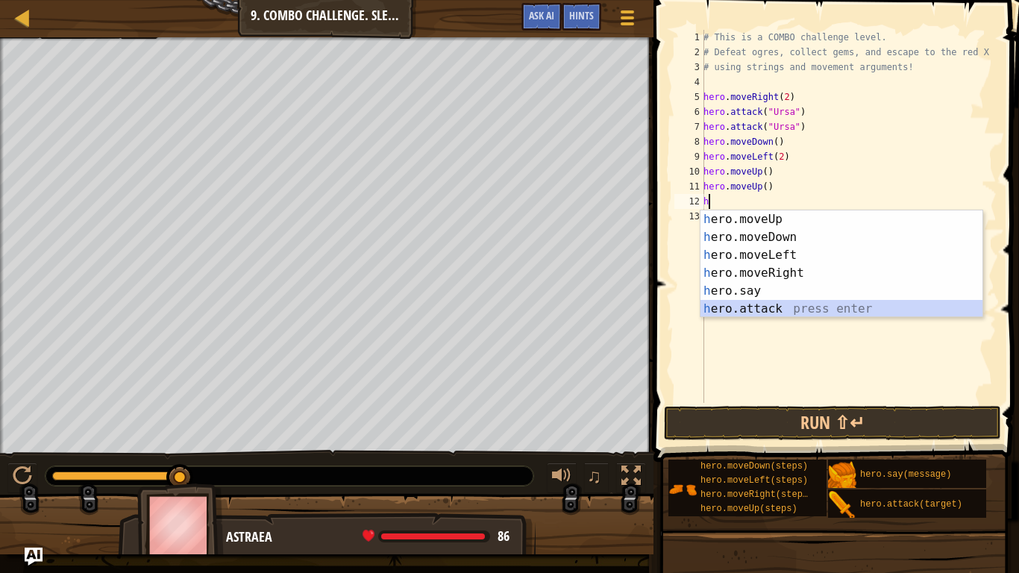
click at [758, 306] on div "h ero.moveUp press enter h ero.moveDown press enter h ero.moveLeft press enter …" at bounding box center [841, 281] width 282 height 143
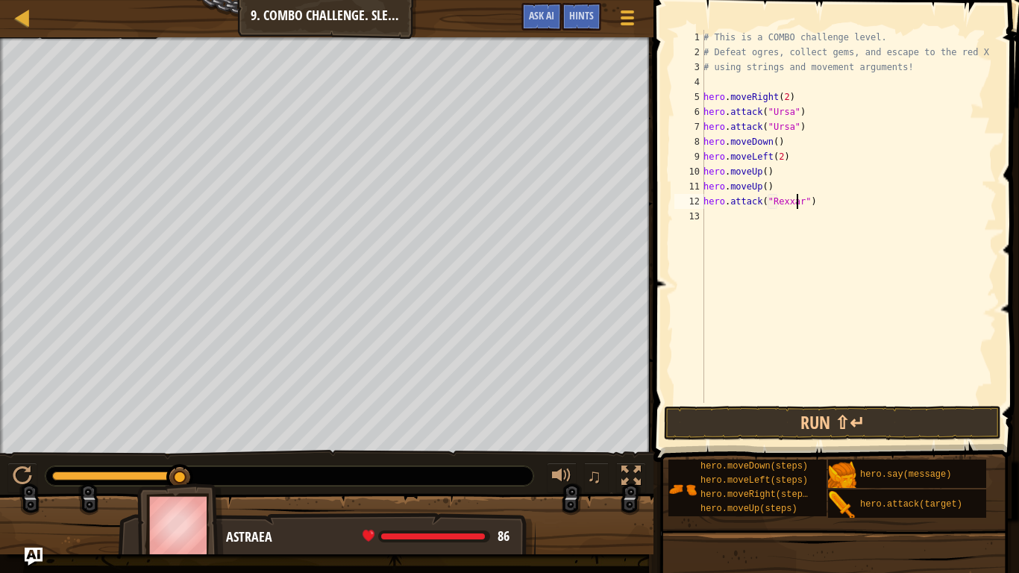
scroll to position [7, 8]
drag, startPoint x: 705, startPoint y: 202, endPoint x: 838, endPoint y: 220, distance: 134.0
click at [838, 220] on div "# This is a COMBO challenge level. # Defeat [PERSON_NAME], collect gems, and es…" at bounding box center [848, 231] width 296 height 403
type textarea "hero.attack("Rexxar")"
paste textarea
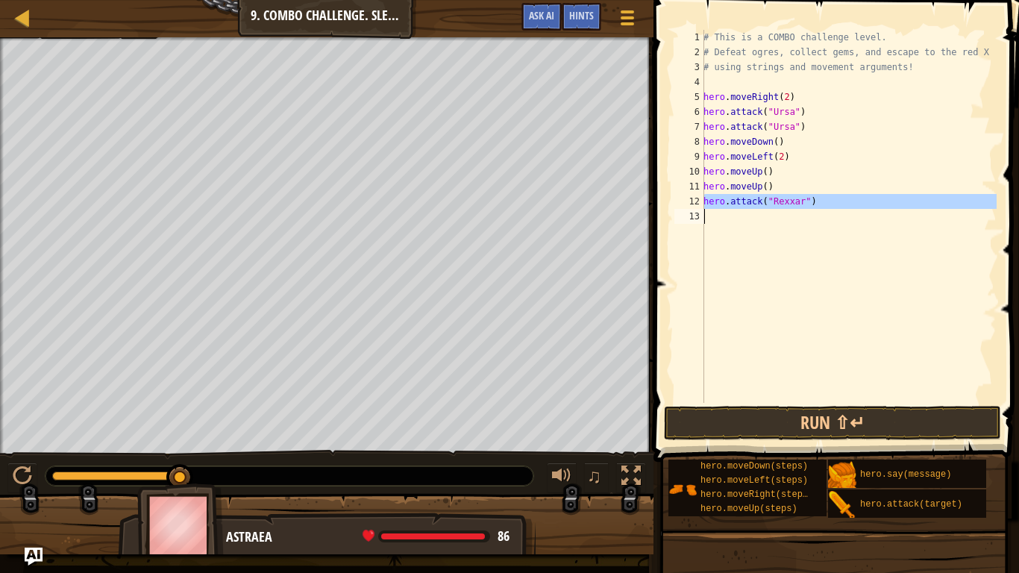
scroll to position [7, 0]
type textarea "m"
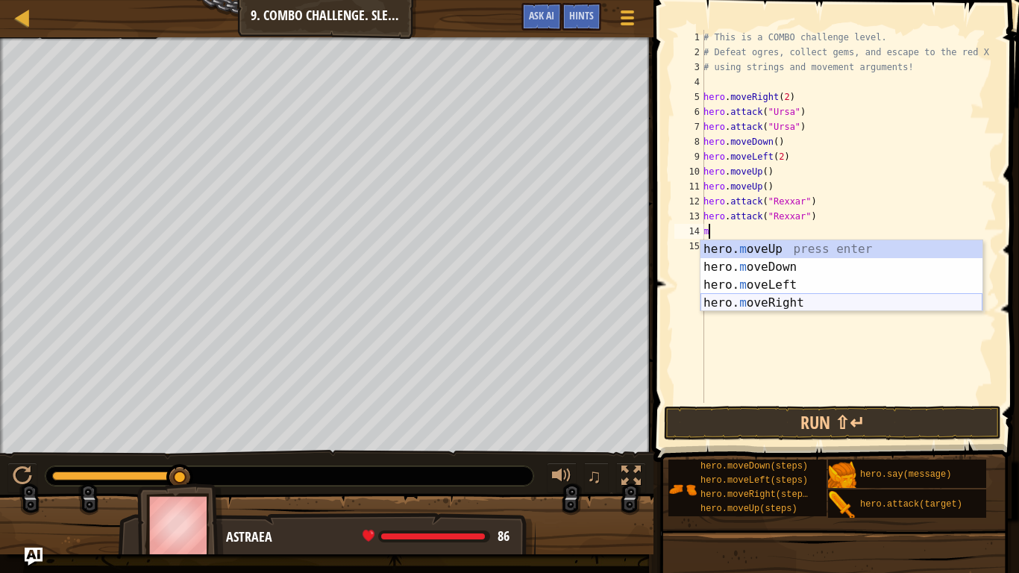
click at [787, 305] on div "hero. m oveUp press enter hero. m oveDown press enter hero. m oveLeft press ent…" at bounding box center [841, 293] width 282 height 107
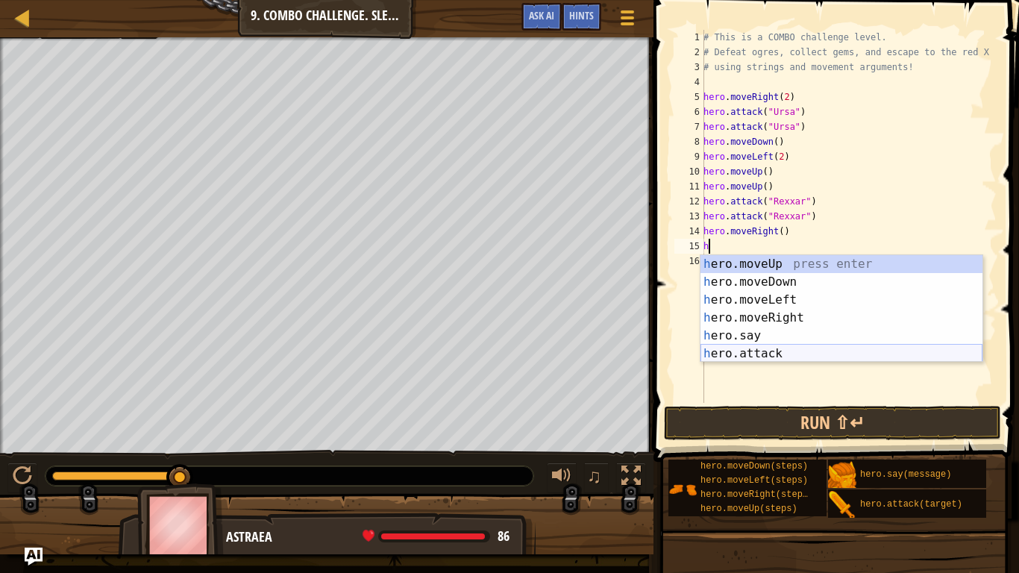
click at [758, 352] on div "h ero.moveUp press enter h ero.moveDown press enter h ero.moveLeft press enter …" at bounding box center [841, 326] width 282 height 143
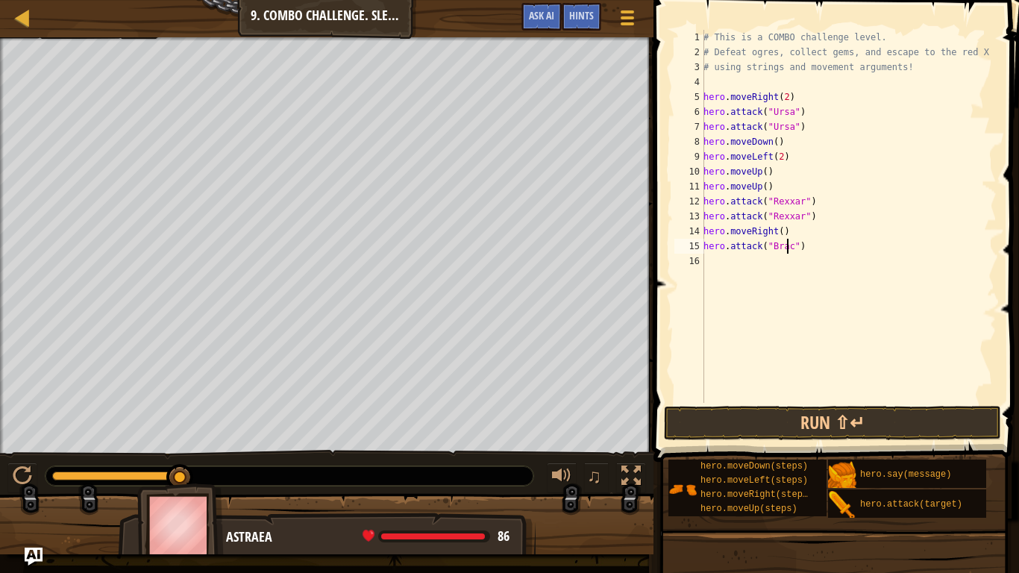
scroll to position [7, 7]
drag, startPoint x: 706, startPoint y: 245, endPoint x: 814, endPoint y: 254, distance: 108.6
click at [814, 254] on div "# This is a COMBO challenge level. # Defeat [PERSON_NAME], collect gems, and es…" at bounding box center [848, 231] width 296 height 403
type textarea "hero.attack("Brack")"
paste textarea
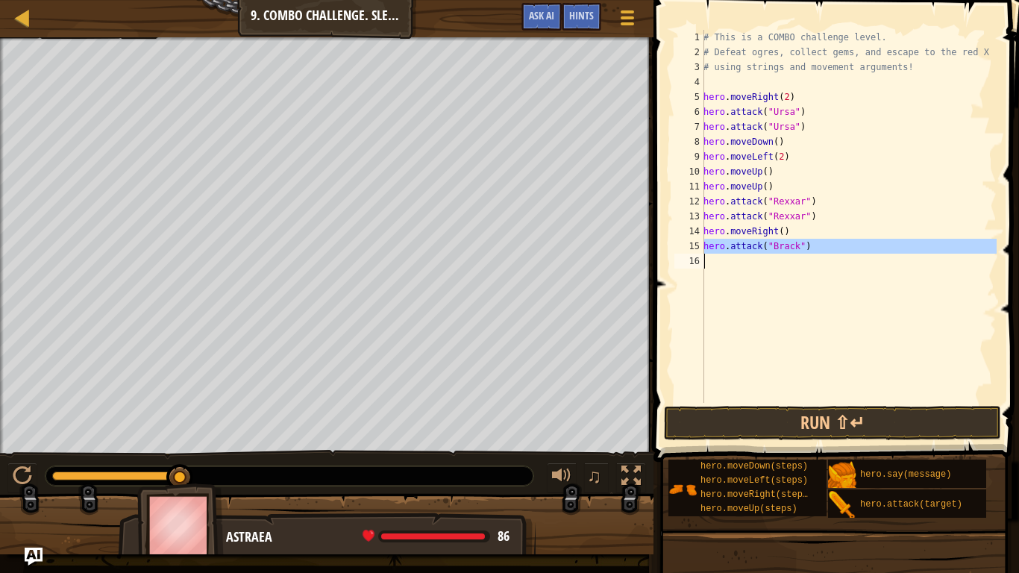
scroll to position [7, 0]
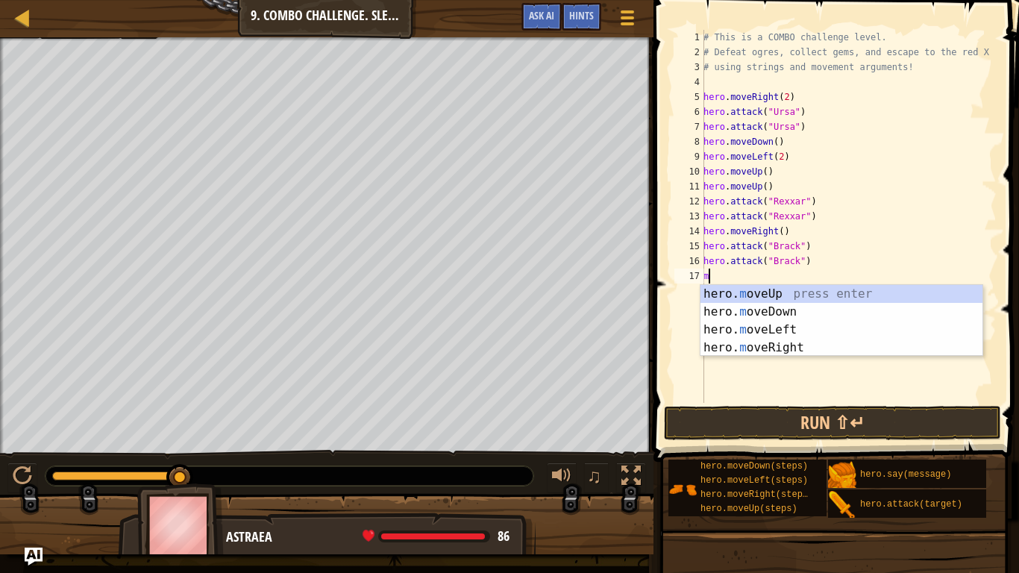
type textarea "m"
click at [750, 349] on div "hero. m oveUp press enter hero. m oveDown press enter hero. m oveLeft press ent…" at bounding box center [841, 338] width 282 height 107
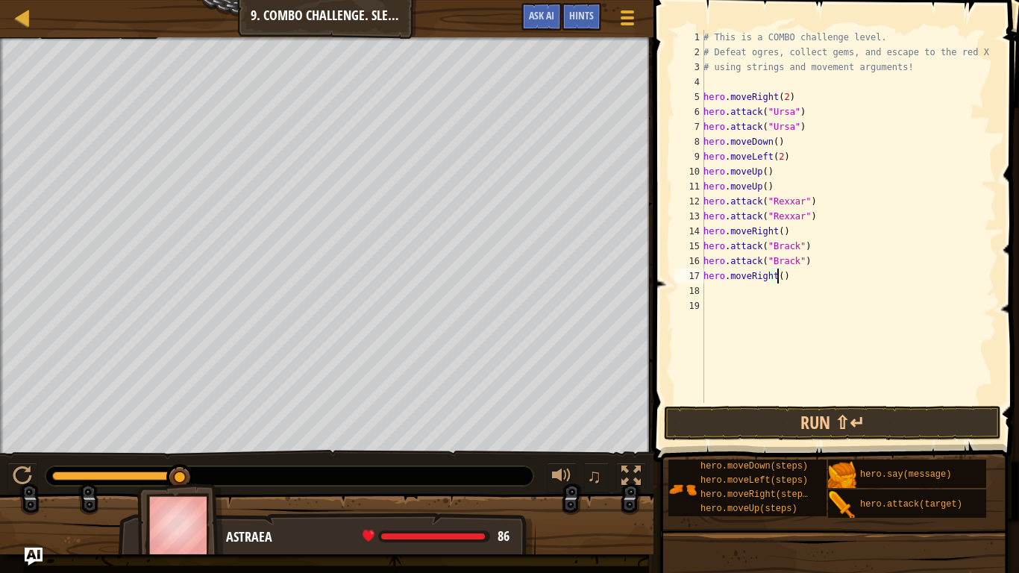
click at [777, 280] on div "# This is a COMBO challenge level. # Defeat [PERSON_NAME], collect gems, and es…" at bounding box center [848, 231] width 296 height 403
type textarea "hero.moveRight(2)"
click at [722, 77] on div "# This is a COMBO challenge level. # Defeat [PERSON_NAME], collect gems, and es…" at bounding box center [848, 231] width 296 height 403
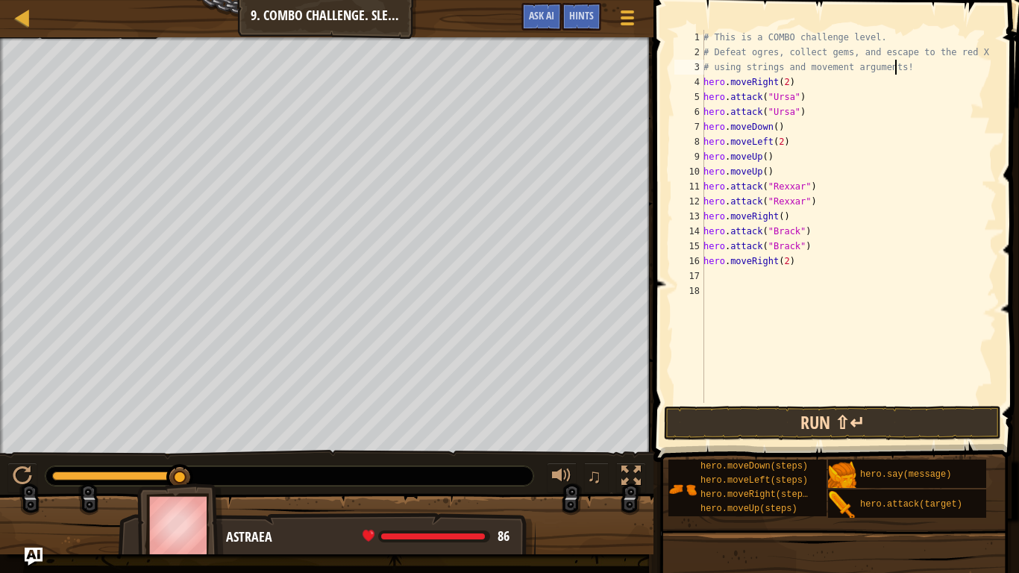
type textarea "# using strings and movement arguments!"
click at [715, 423] on button "Run ⇧↵" at bounding box center [832, 423] width 337 height 34
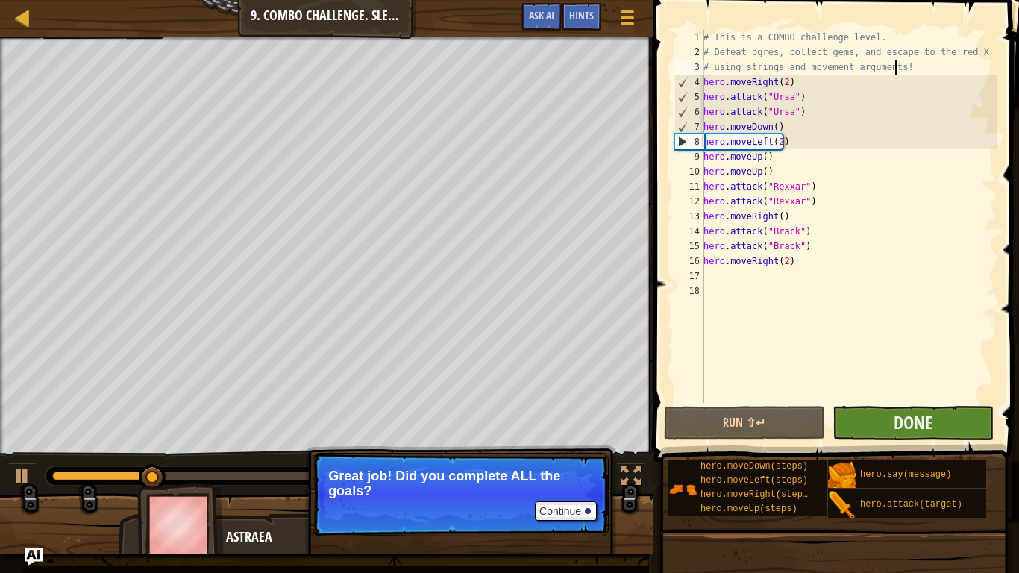
drag, startPoint x: 854, startPoint y: 414, endPoint x: 885, endPoint y: 427, distance: 33.1
drag, startPoint x: 885, startPoint y: 427, endPoint x: 875, endPoint y: 433, distance: 11.8
click at [875, 433] on button "Done" at bounding box center [913, 423] width 161 height 34
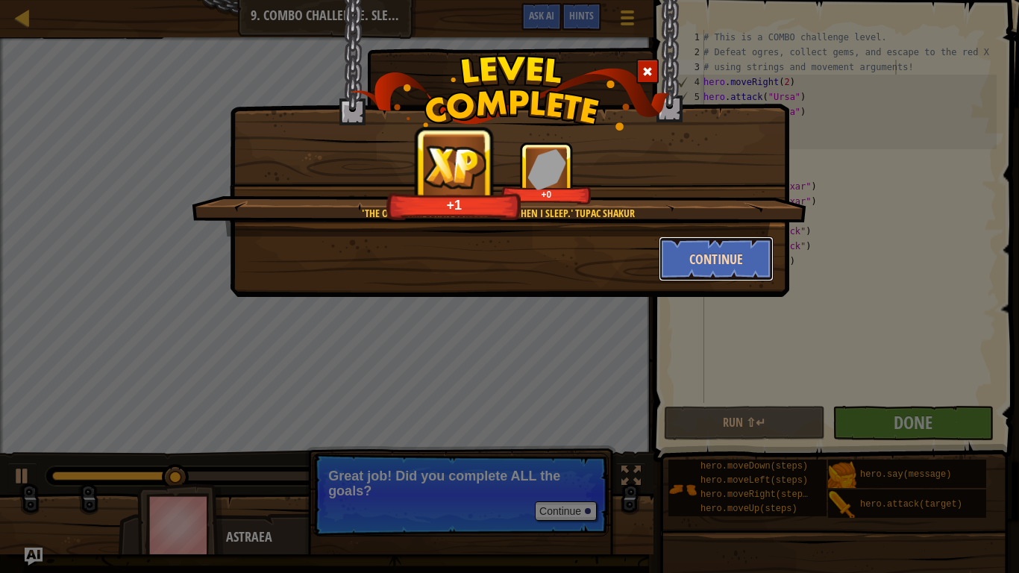
click at [742, 266] on button "Continue" at bounding box center [717, 258] width 116 height 45
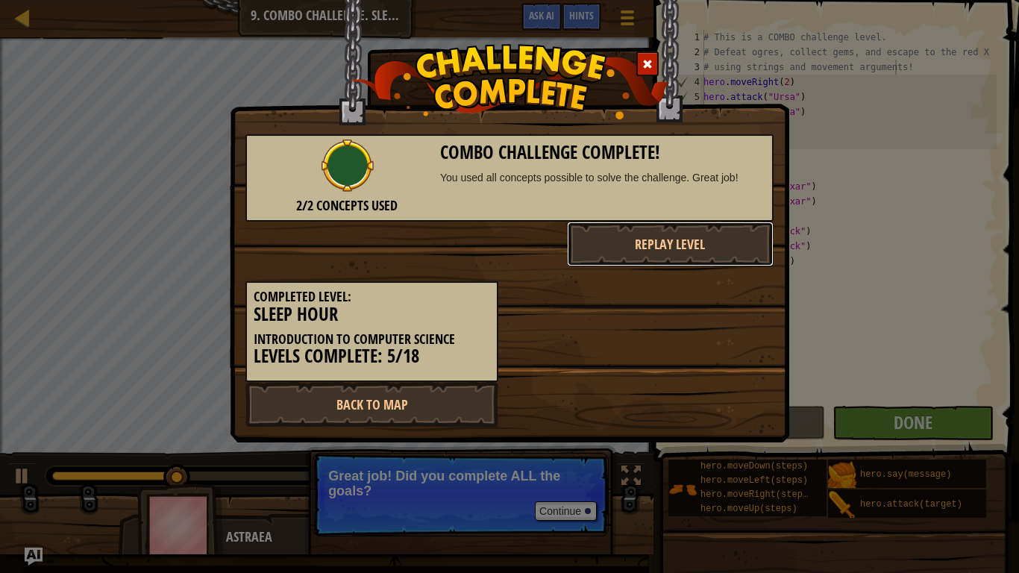
click at [743, 258] on button "Replay Level" at bounding box center [670, 244] width 207 height 45
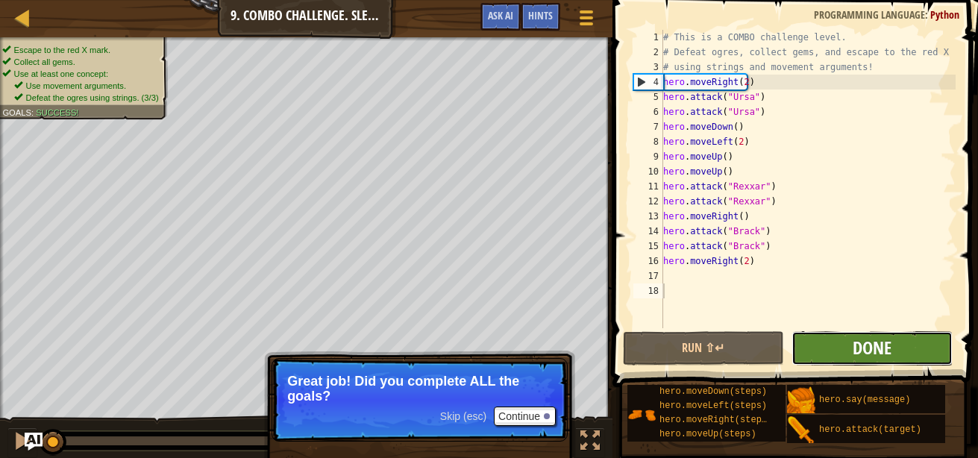
click at [856, 352] on span "Done" at bounding box center [872, 348] width 39 height 24
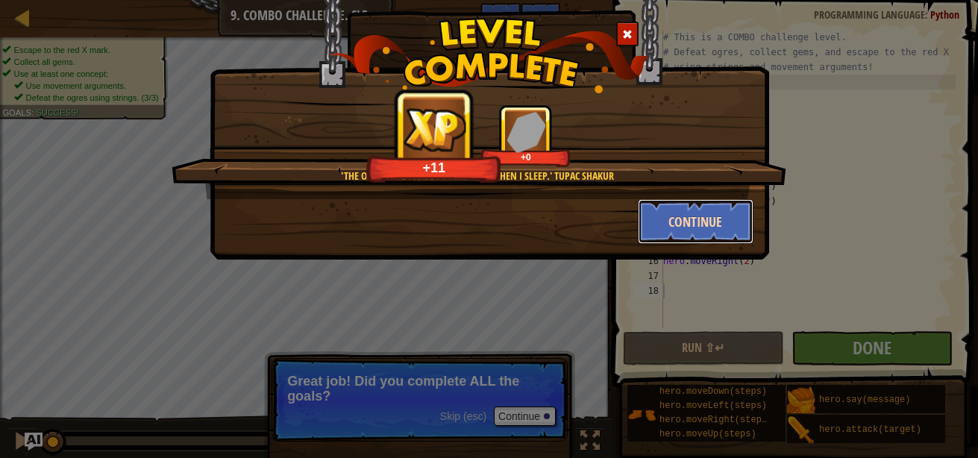
click at [678, 233] on button "Continue" at bounding box center [696, 221] width 116 height 45
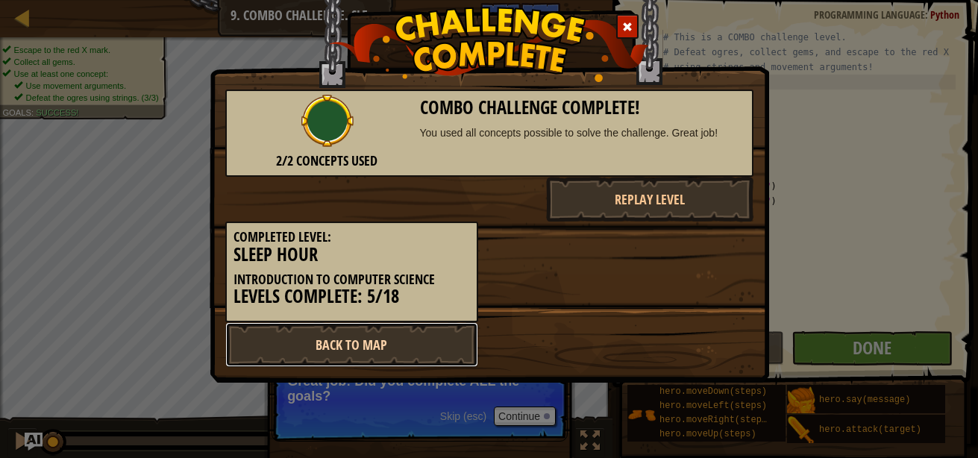
click at [373, 352] on link "Back to Map" at bounding box center [351, 344] width 253 height 45
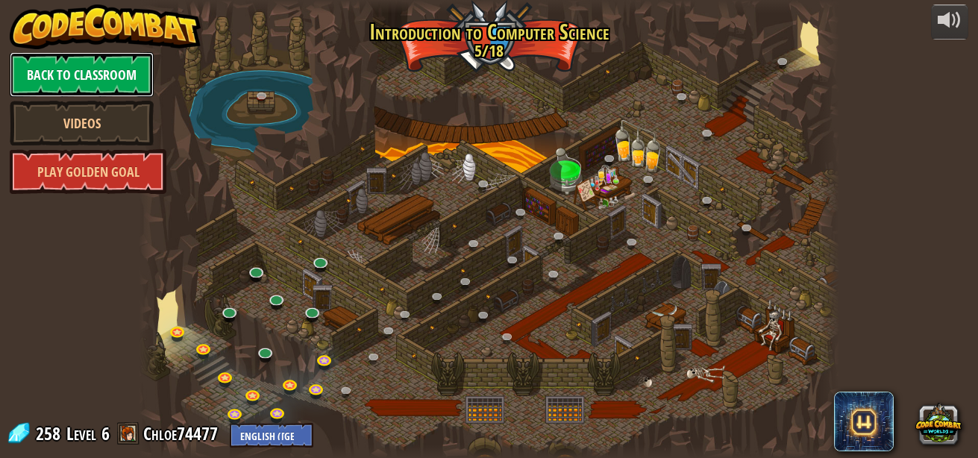
click at [37, 75] on link "Back to Classroom" at bounding box center [82, 74] width 144 height 45
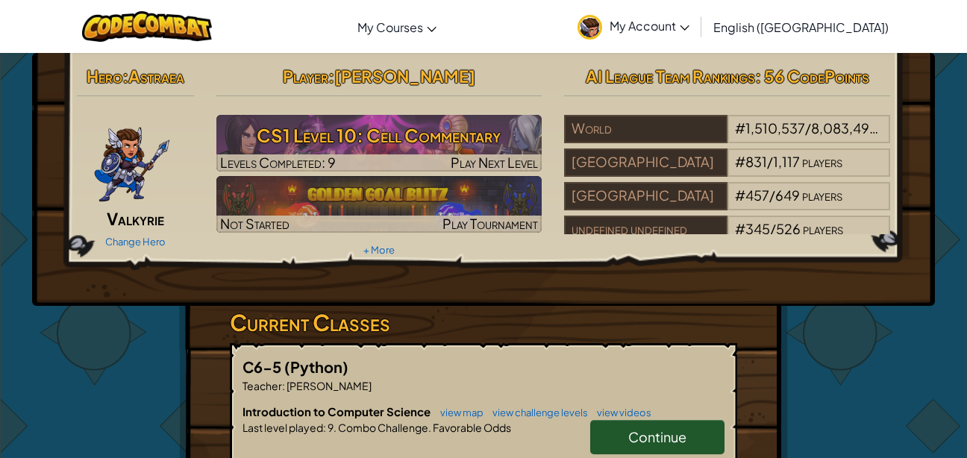
click at [595, 436] on link "Continue" at bounding box center [657, 437] width 134 height 34
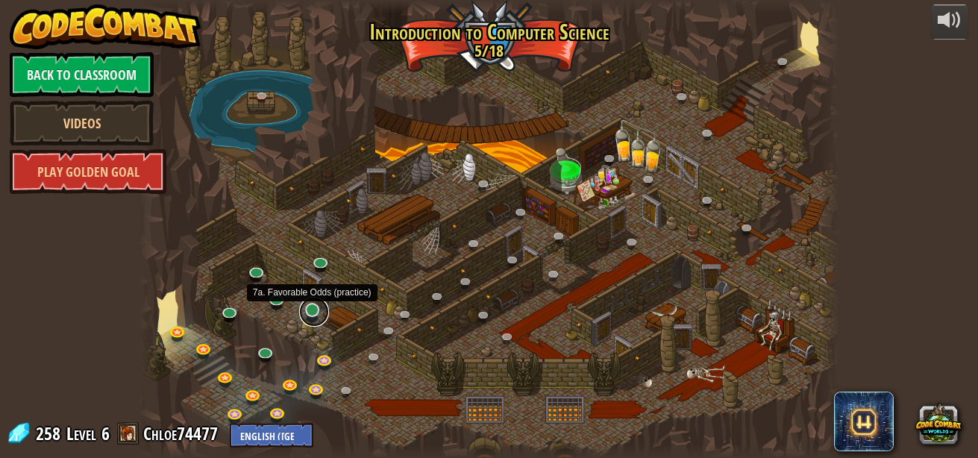
click at [314, 312] on link at bounding box center [314, 312] width 30 height 30
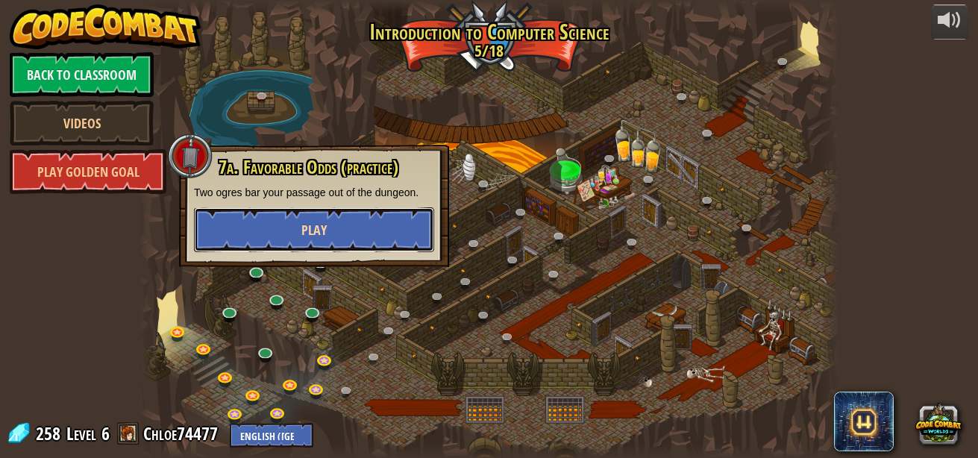
click at [336, 248] on button "Play" at bounding box center [314, 229] width 240 height 45
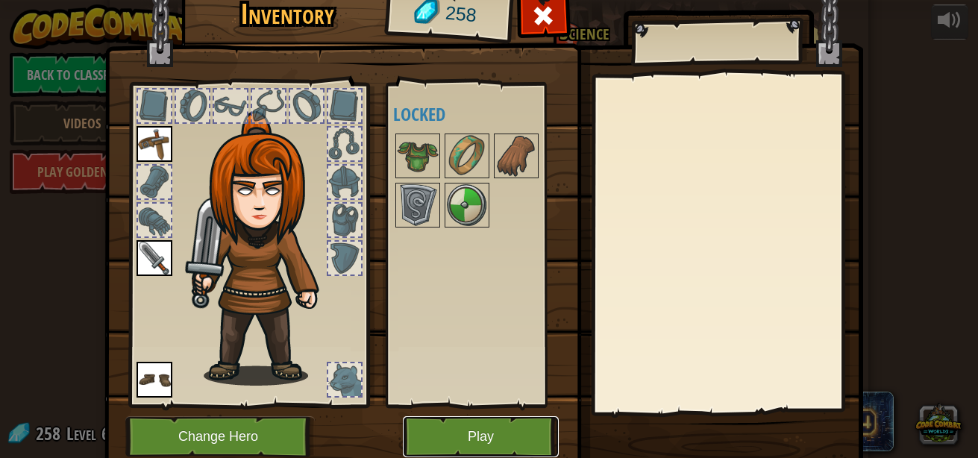
click at [442, 438] on button "Play" at bounding box center [481, 436] width 156 height 41
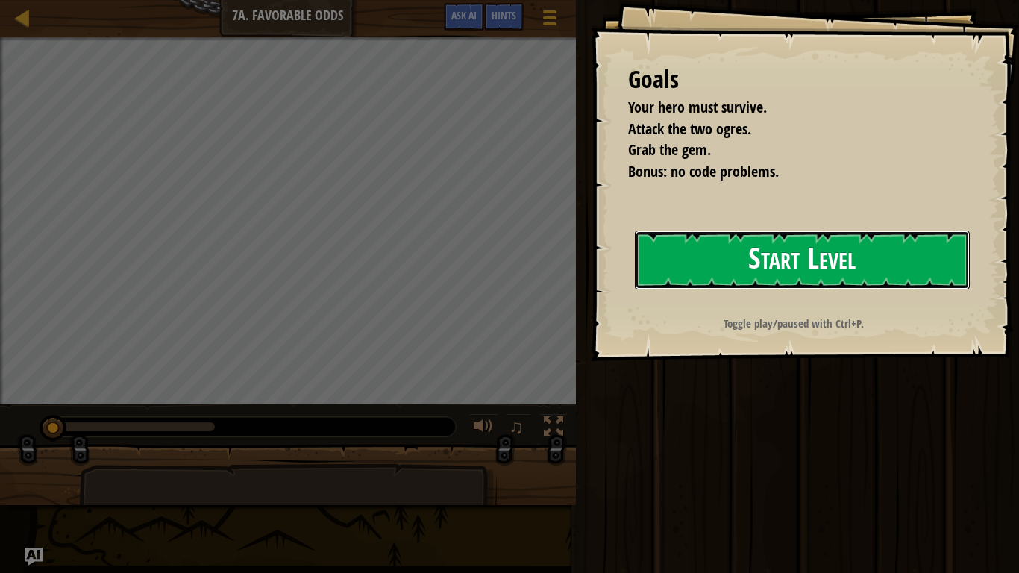
click at [766, 254] on button "Start Level" at bounding box center [802, 260] width 335 height 59
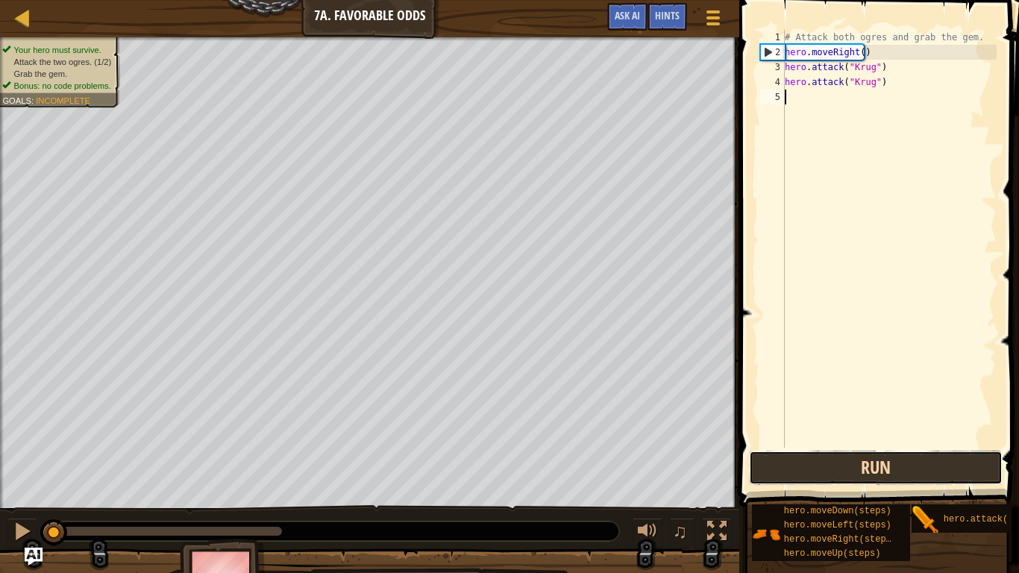
click at [803, 457] on button "Run" at bounding box center [876, 468] width 254 height 34
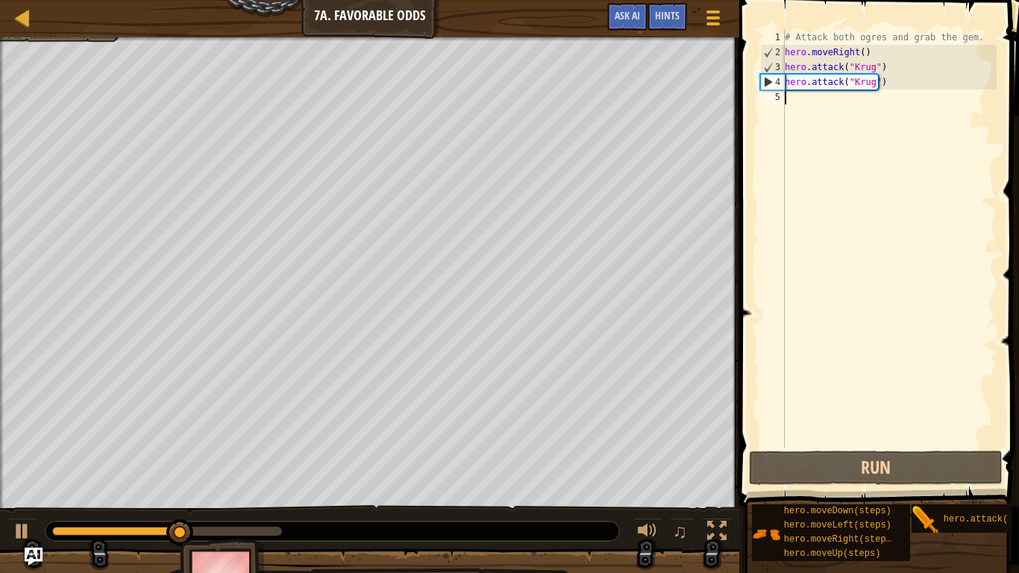
click at [807, 141] on div "# Attack both ogres and grab the gem. hero . moveRight ( ) hero . attack ( "Kru…" at bounding box center [889, 254] width 215 height 448
type textarea "m"
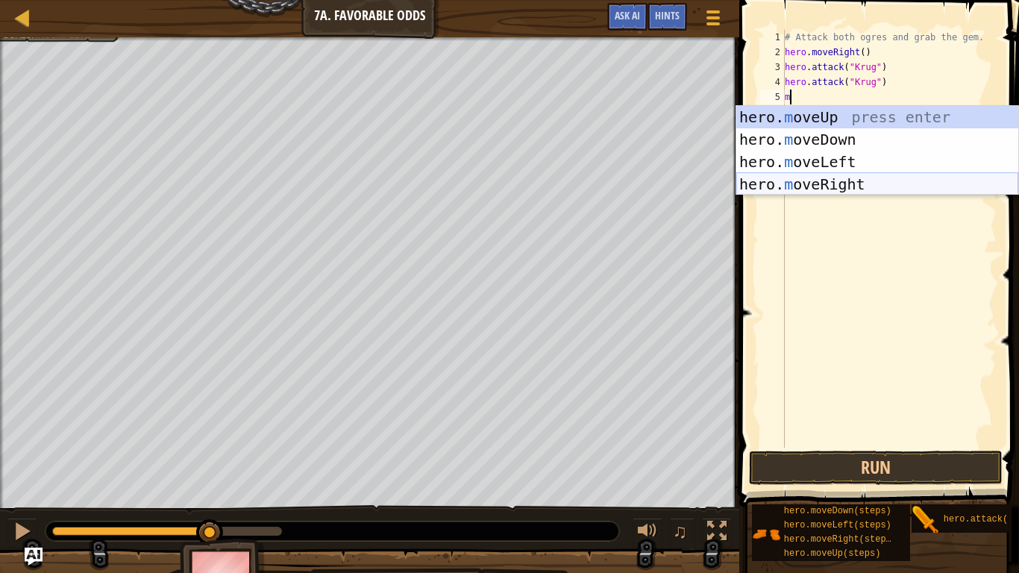
click at [824, 181] on div "hero. m oveUp press enter hero. m oveDown press enter hero. m oveLeft press ent…" at bounding box center [877, 173] width 282 height 134
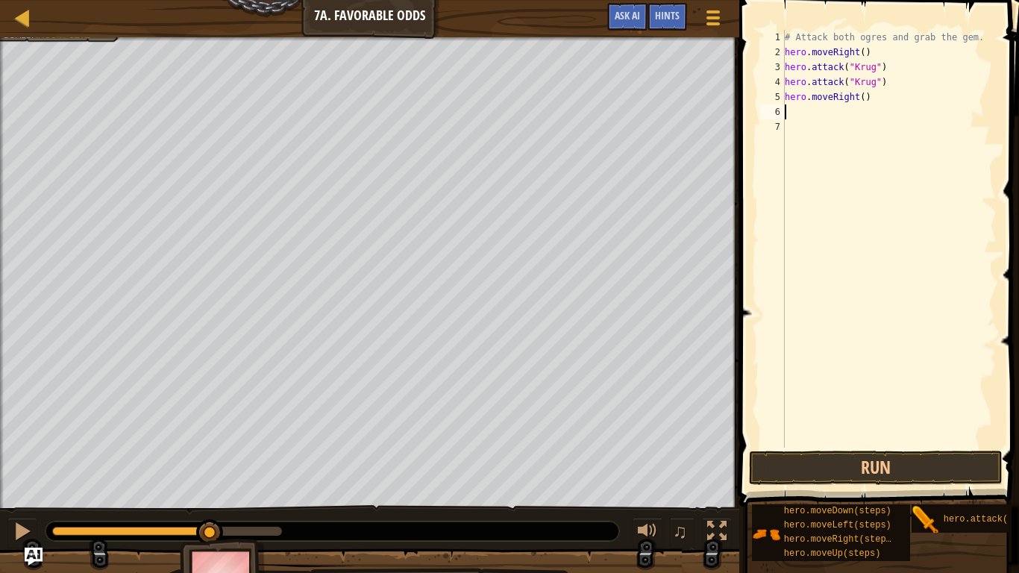
type textarea "m"
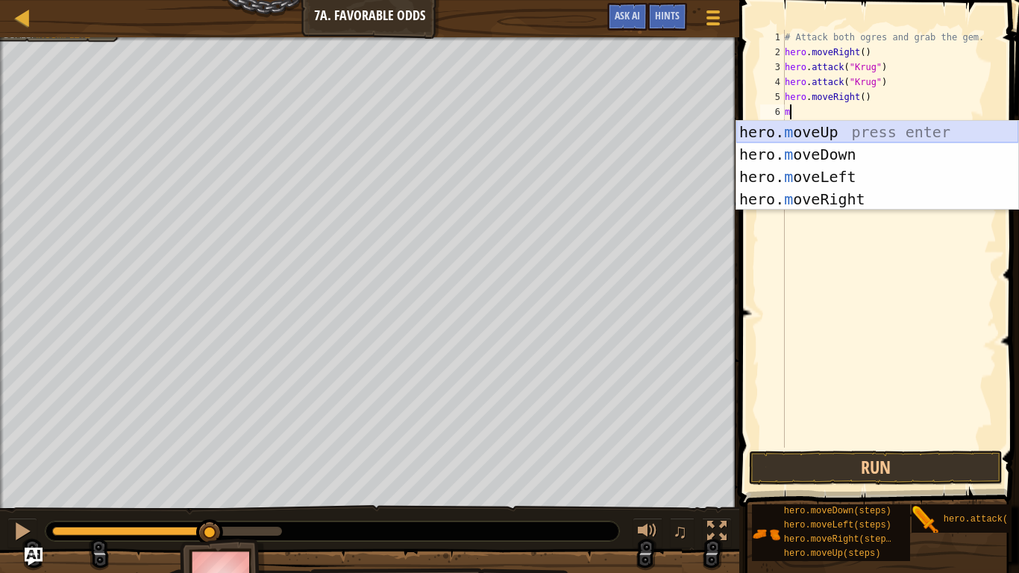
click at [789, 132] on div "hero. m oveUp press enter hero. m oveDown press enter hero. m oveLeft press ent…" at bounding box center [877, 188] width 282 height 134
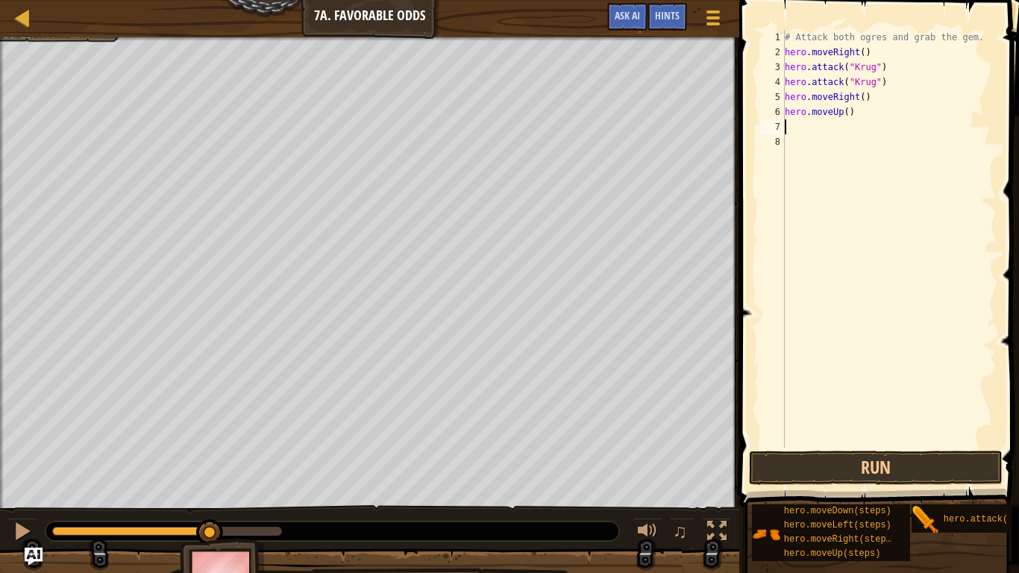
type textarea "m"
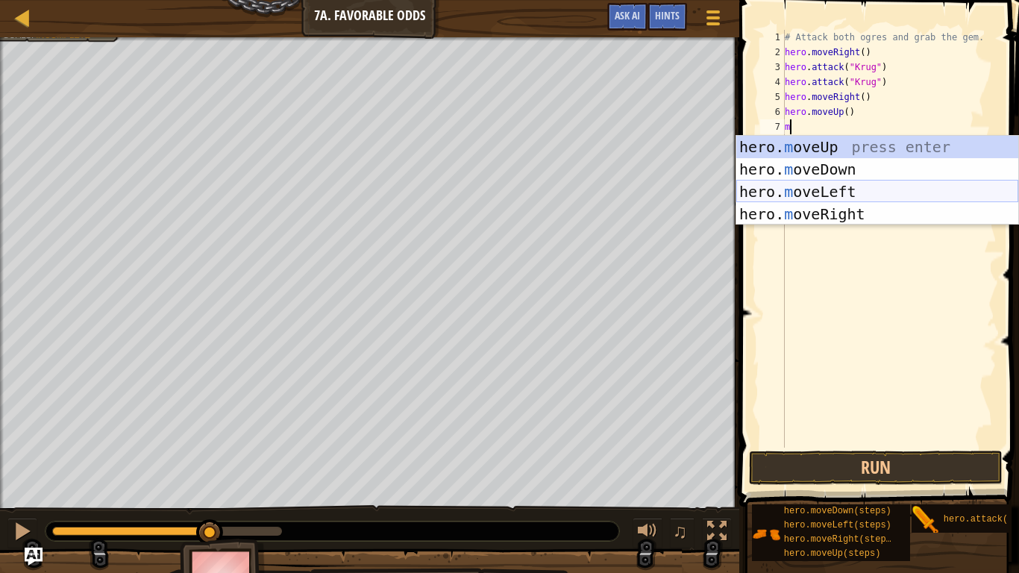
click at [822, 185] on div "hero. m oveUp press enter hero. m oveDown press enter hero. m oveLeft press ent…" at bounding box center [877, 203] width 282 height 134
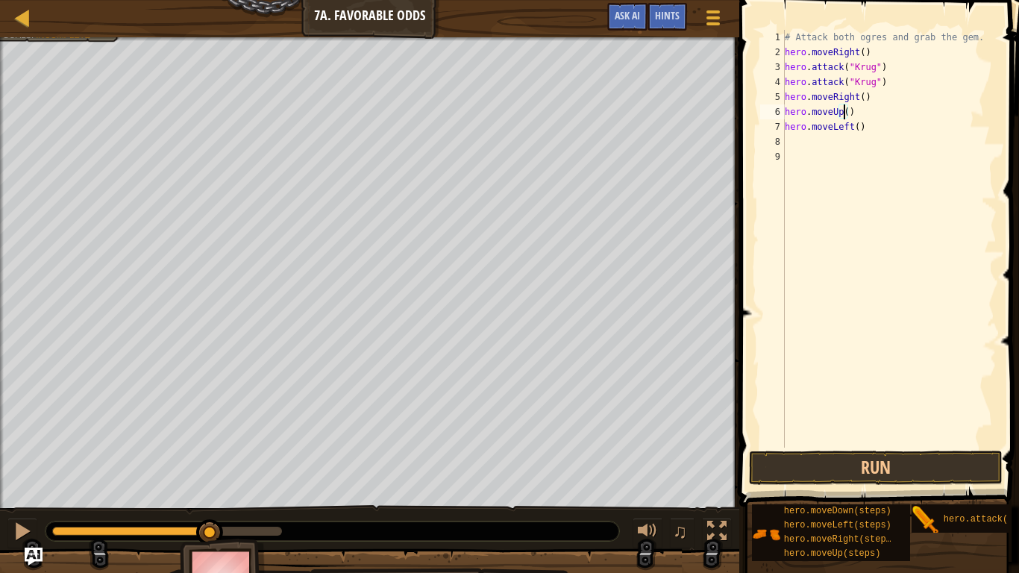
click at [843, 112] on div "# Attack both ogres and grab the gem. hero . moveRight ( ) hero . attack ( "Kru…" at bounding box center [889, 254] width 215 height 448
type textarea "hero.moveUp(2)"
click at [798, 139] on div "# Attack both ogres and grab the gem. hero . moveRight ( ) hero . attack ( "Kru…" at bounding box center [889, 254] width 215 height 448
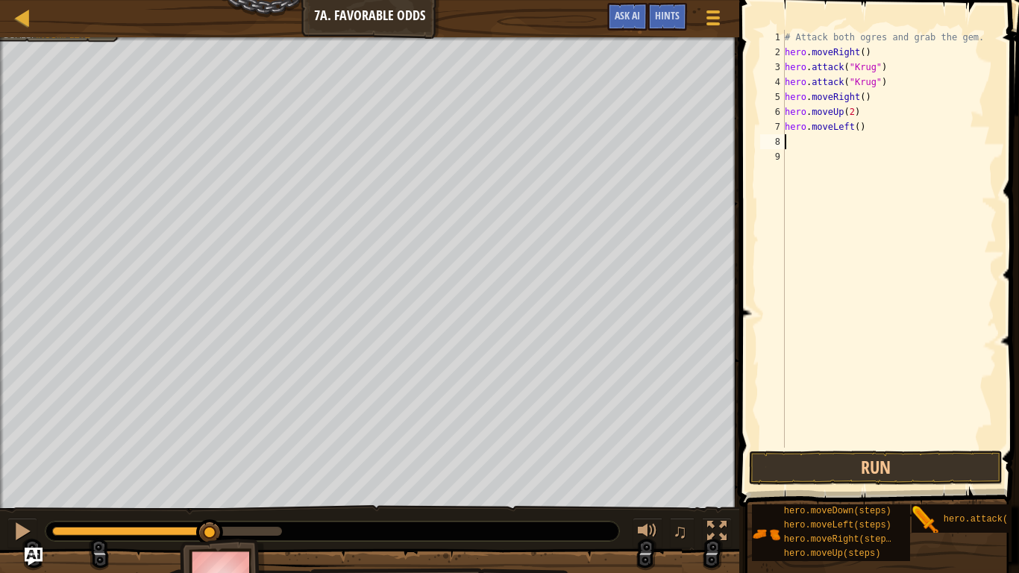
type textarea "m"
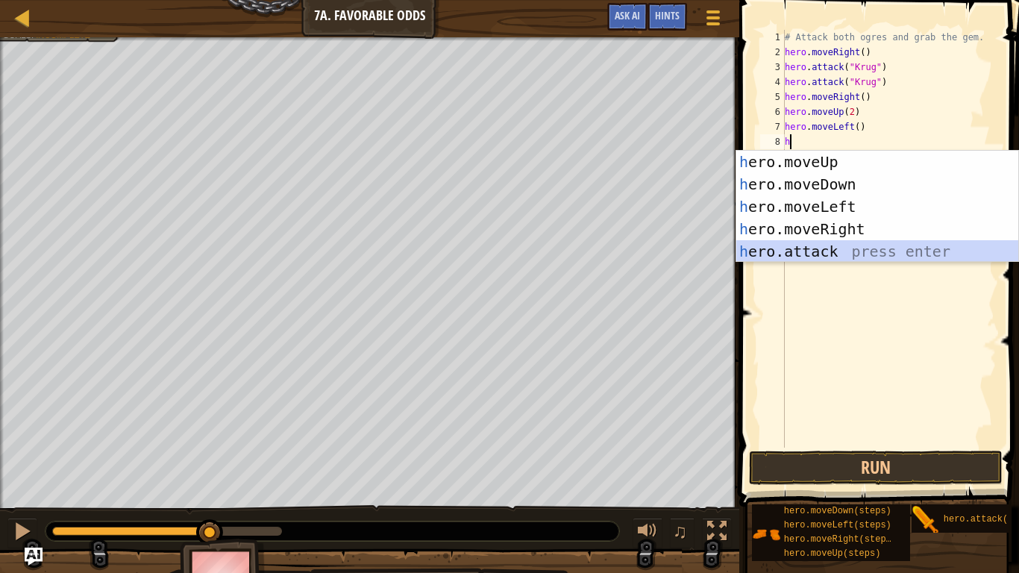
click at [789, 248] on div "h ero.moveUp press enter h ero.moveDown press enter h ero.moveLeft press enter …" at bounding box center [877, 229] width 282 height 157
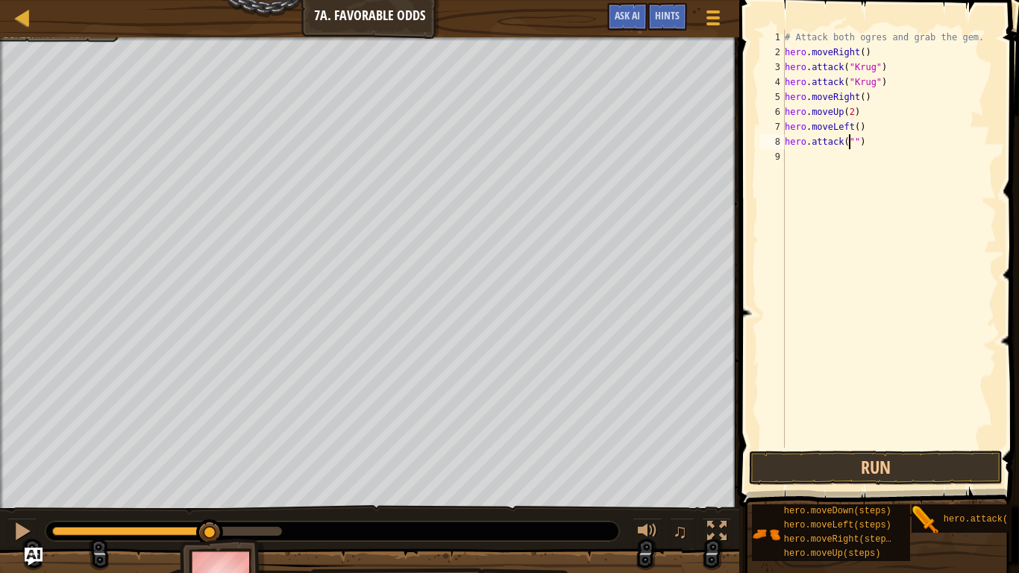
scroll to position [7, 6]
type textarea "hero.attack("Grump")"
drag, startPoint x: 786, startPoint y: 141, endPoint x: 892, endPoint y: 147, distance: 106.8
click at [892, 147] on div "# Attack both ogres and grab the gem. hero . moveRight ( ) hero . attack ( "Kru…" at bounding box center [889, 254] width 215 height 448
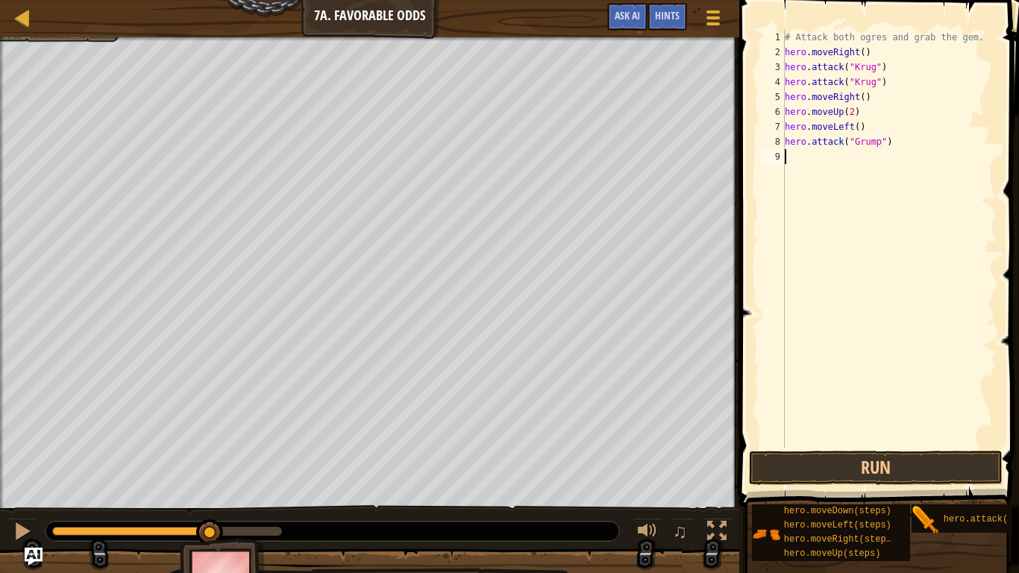
click at [790, 159] on div "# Attack both ogres and grab the gem. hero . moveRight ( ) hero . attack ( "Kru…" at bounding box center [889, 254] width 215 height 448
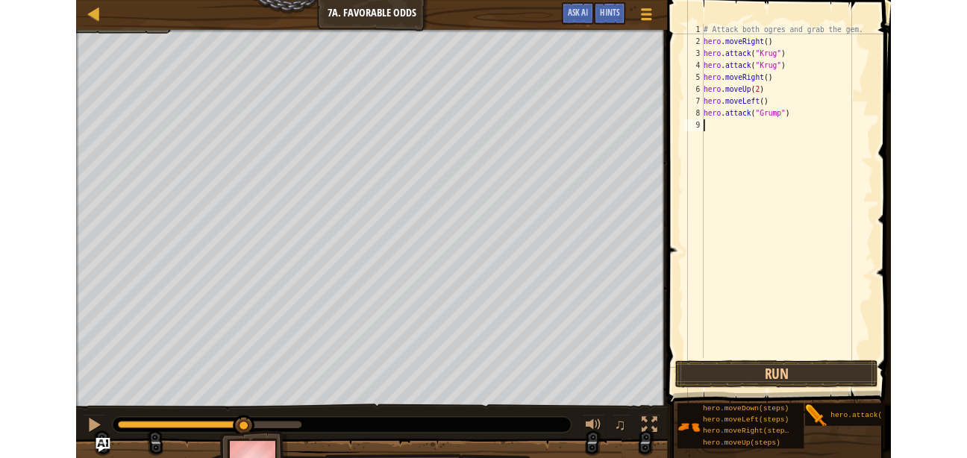
scroll to position [7, 0]
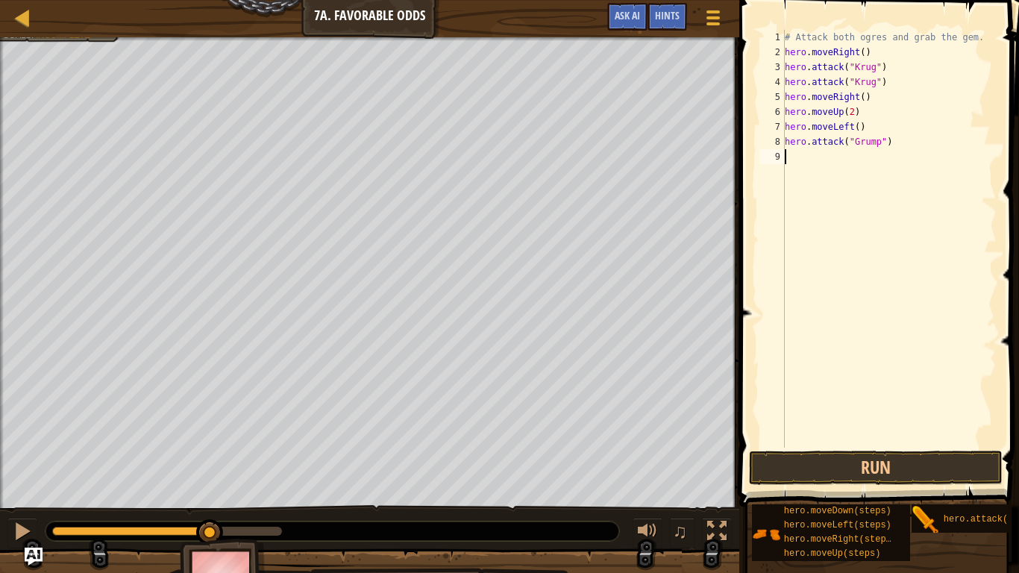
paste textarea "hero.attack("Grump")"
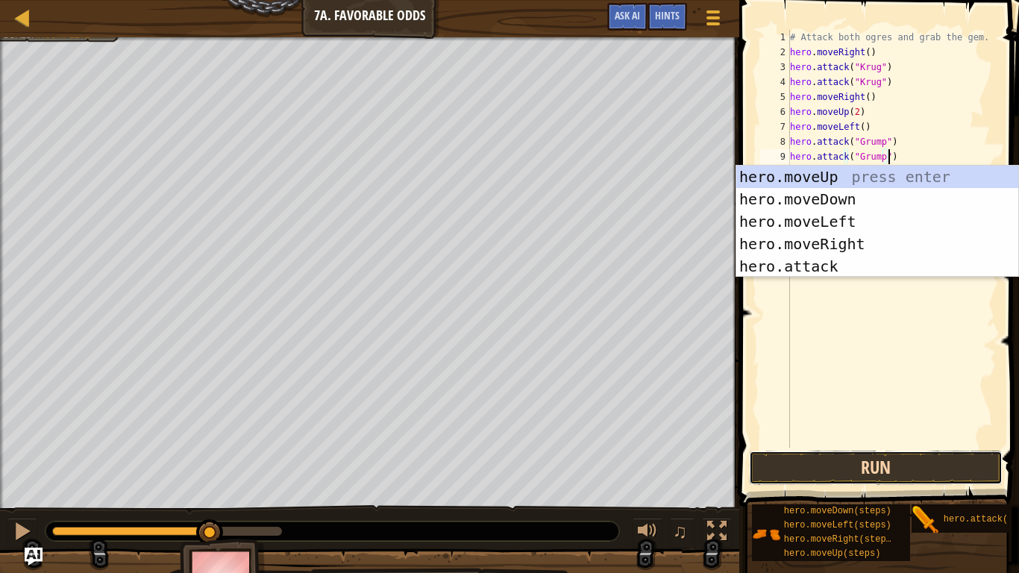
click at [834, 457] on button "Run" at bounding box center [876, 468] width 254 height 34
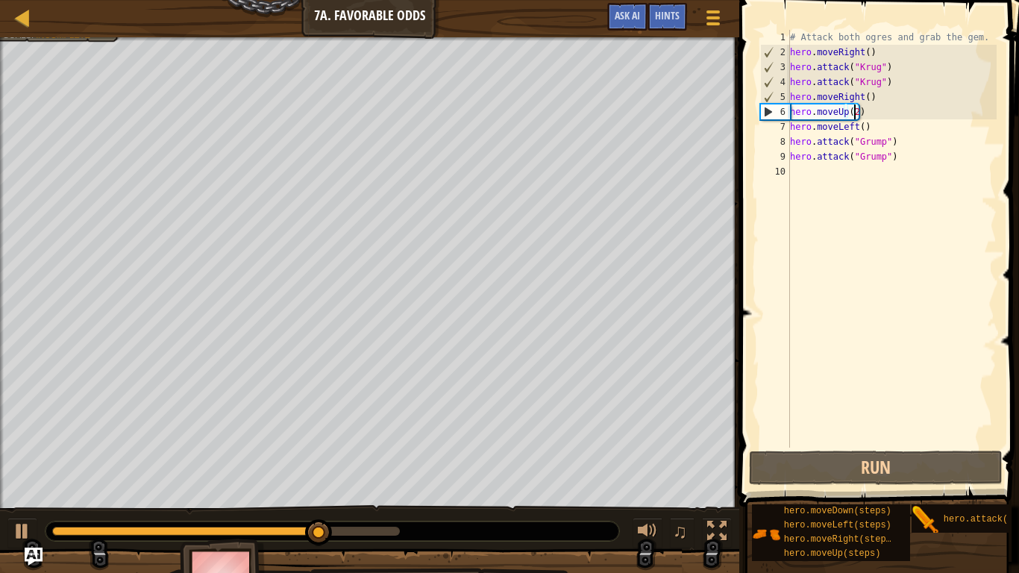
click at [853, 114] on div "# Attack both ogres and grab the gem. hero . moveRight ( ) hero . attack ( "Kru…" at bounding box center [892, 254] width 210 height 448
type textarea "hero.moveUp()"
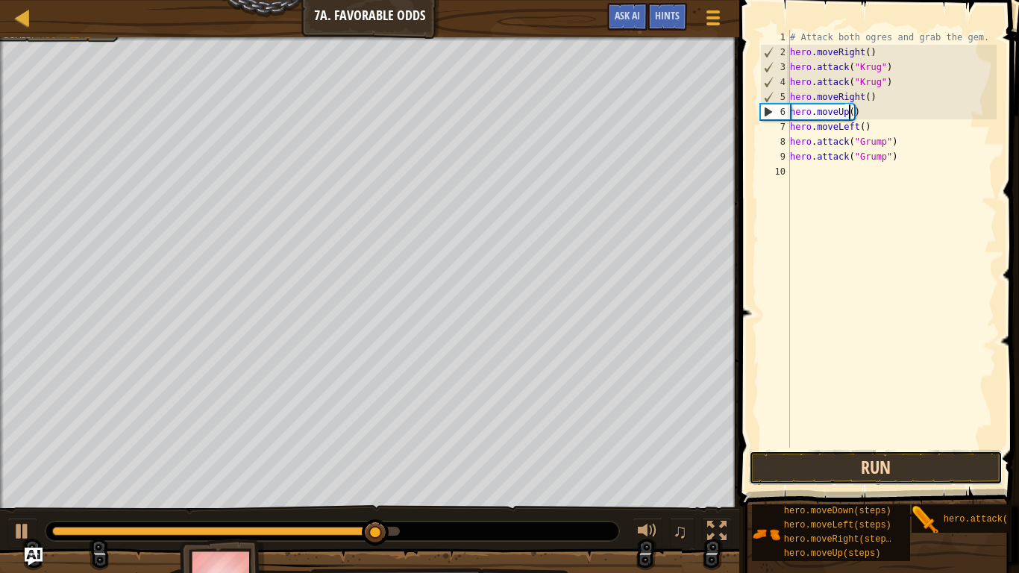
click at [867, 457] on button "Run" at bounding box center [876, 468] width 254 height 34
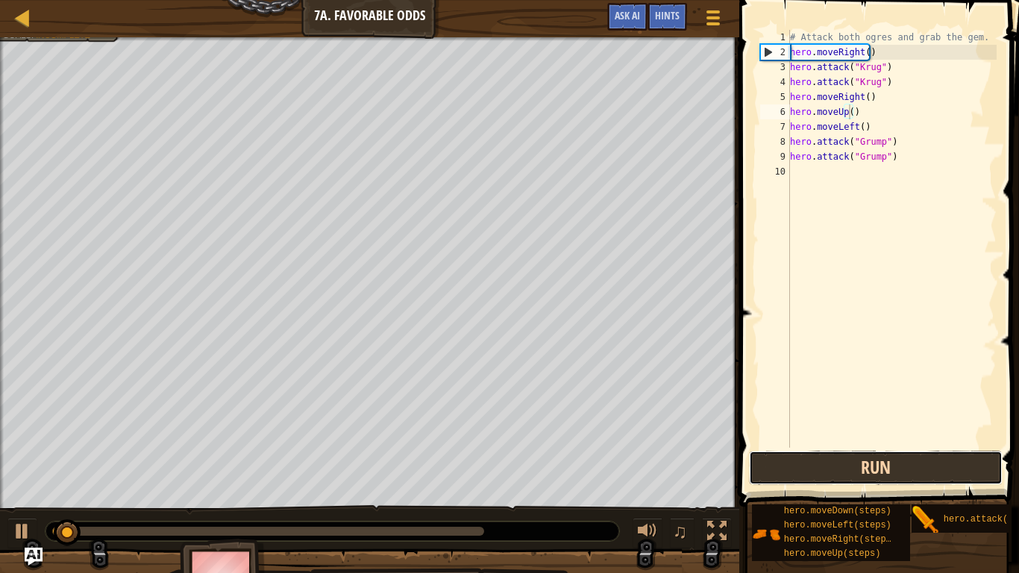
click at [865, 457] on button "Run" at bounding box center [876, 468] width 254 height 34
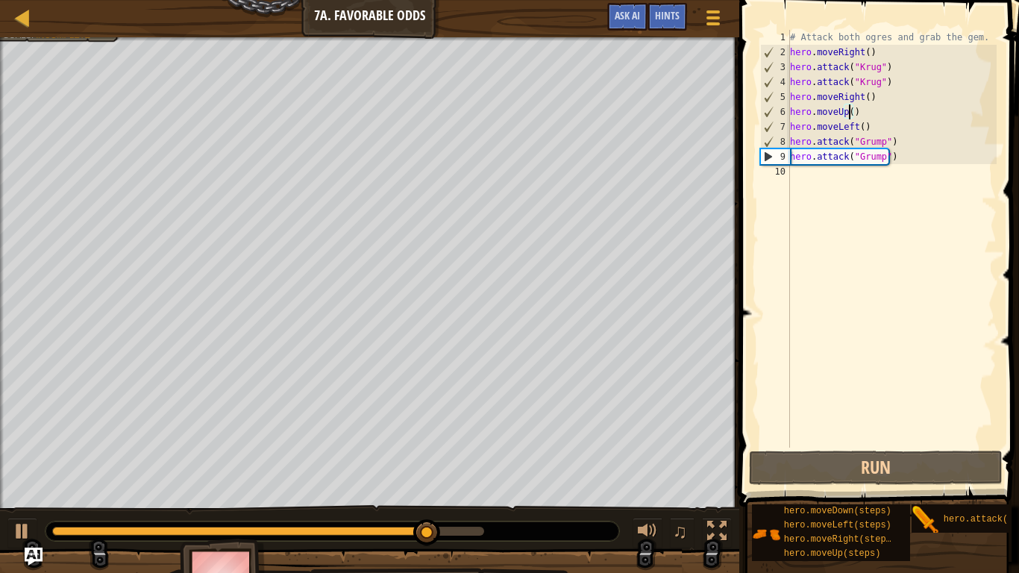
click at [807, 180] on div "# Attack both ogres and grab the gem. hero . moveRight ( ) hero . attack ( "Kru…" at bounding box center [892, 254] width 210 height 448
click at [797, 175] on div "# Attack both ogres and grab the gem. hero . moveRight ( ) hero . attack ( "Kru…" at bounding box center [892, 254] width 210 height 448
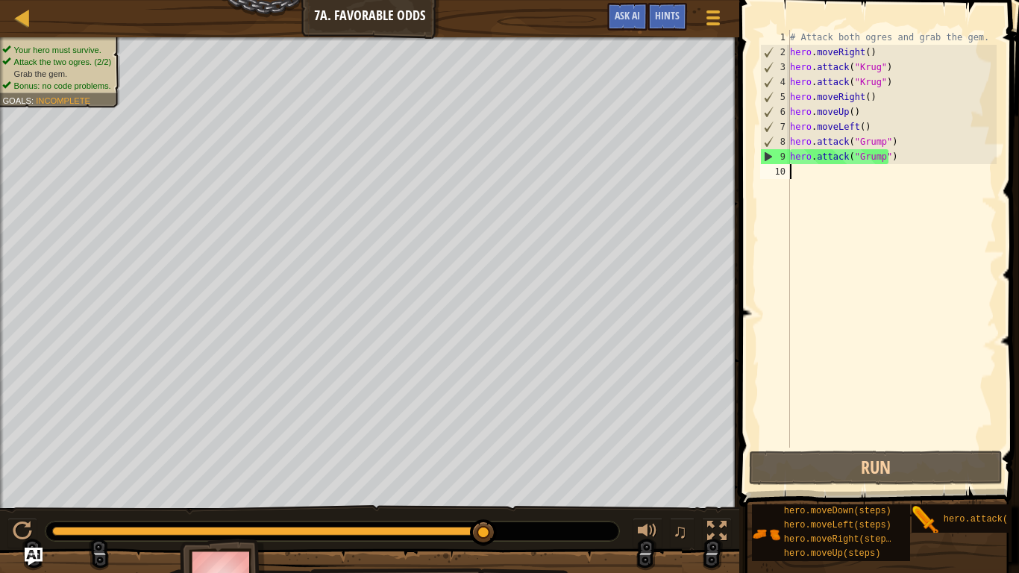
type textarea "m"
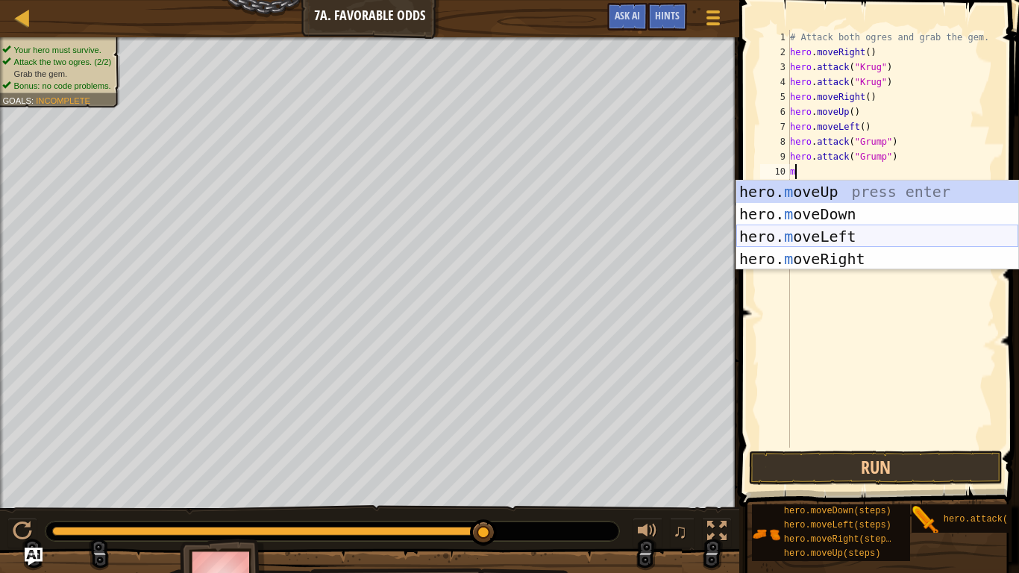
click at [815, 239] on div "hero. m oveUp press enter hero. m oveDown press enter hero. m oveLeft press ent…" at bounding box center [877, 248] width 282 height 134
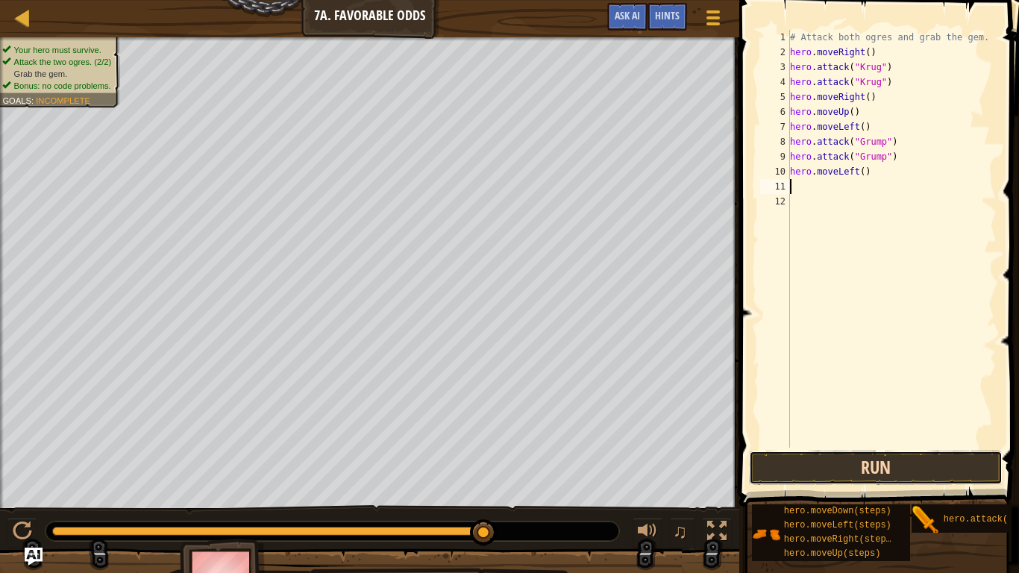
click at [804, 457] on button "Run" at bounding box center [876, 468] width 254 height 34
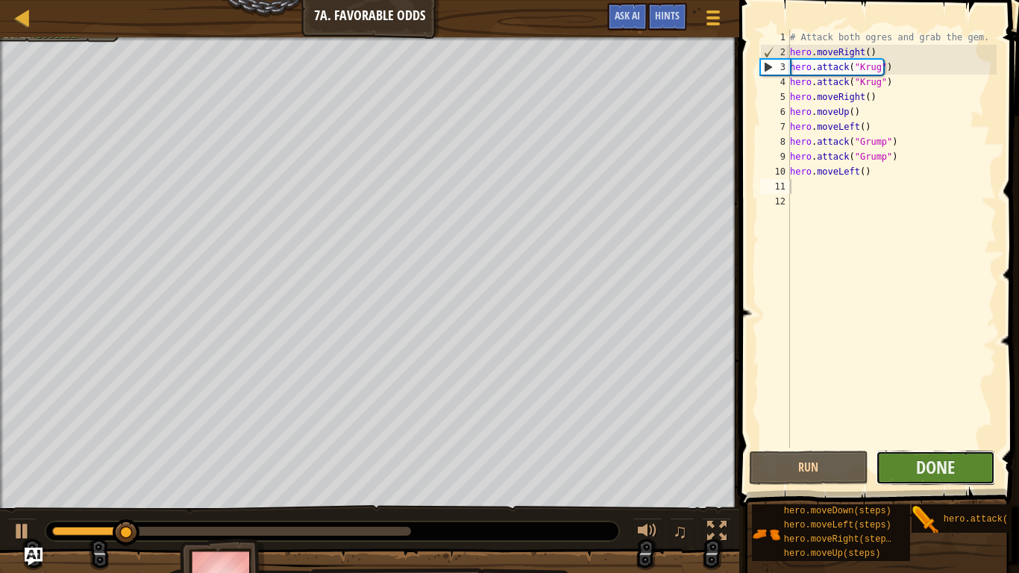
click at [900, 457] on button "Done" at bounding box center [935, 468] width 119 height 34
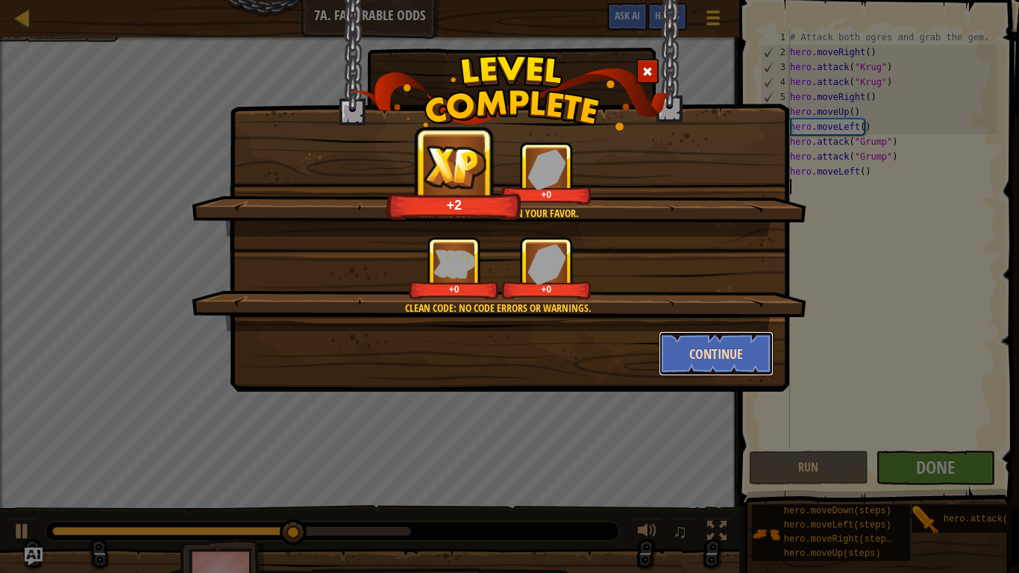
click at [687, 354] on button "Continue" at bounding box center [717, 353] width 116 height 45
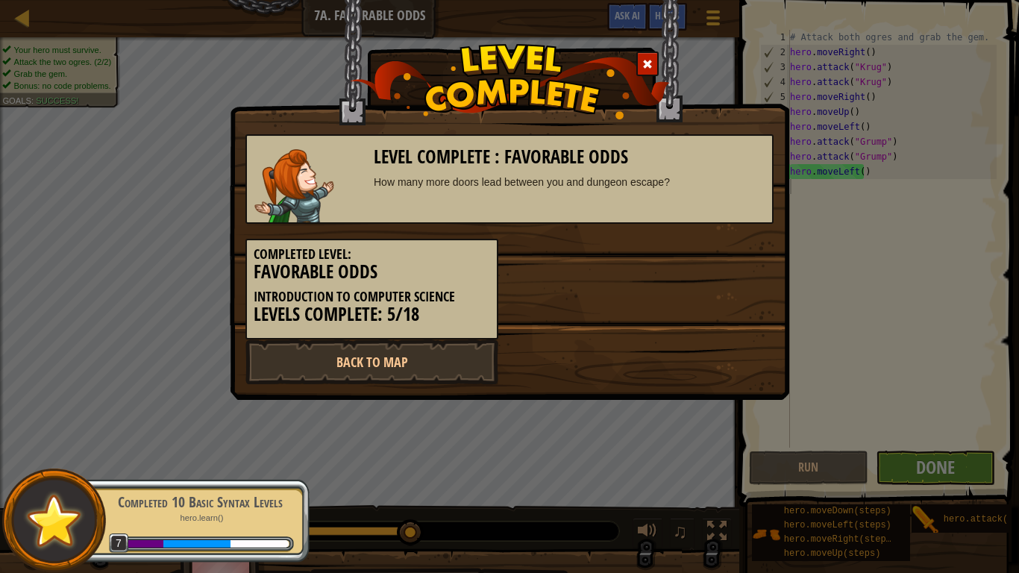
click at [671, 457] on div "Level Complete : Favorable Odds How many more doors lead between you and dungeo…" at bounding box center [509, 286] width 1019 height 573
click at [365, 369] on link "Back to Map" at bounding box center [371, 361] width 253 height 45
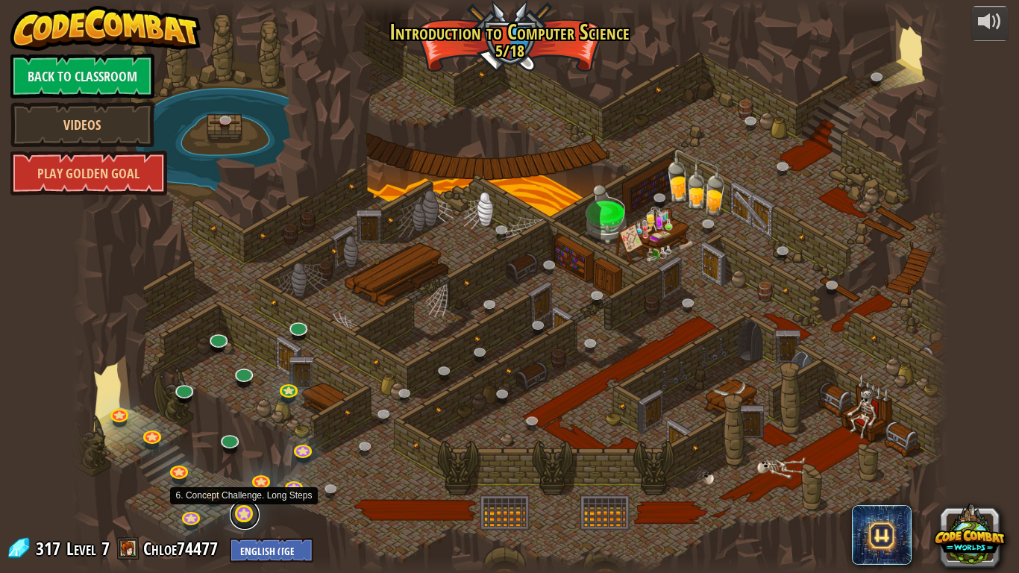
click at [238, 457] on link at bounding box center [245, 515] width 30 height 30
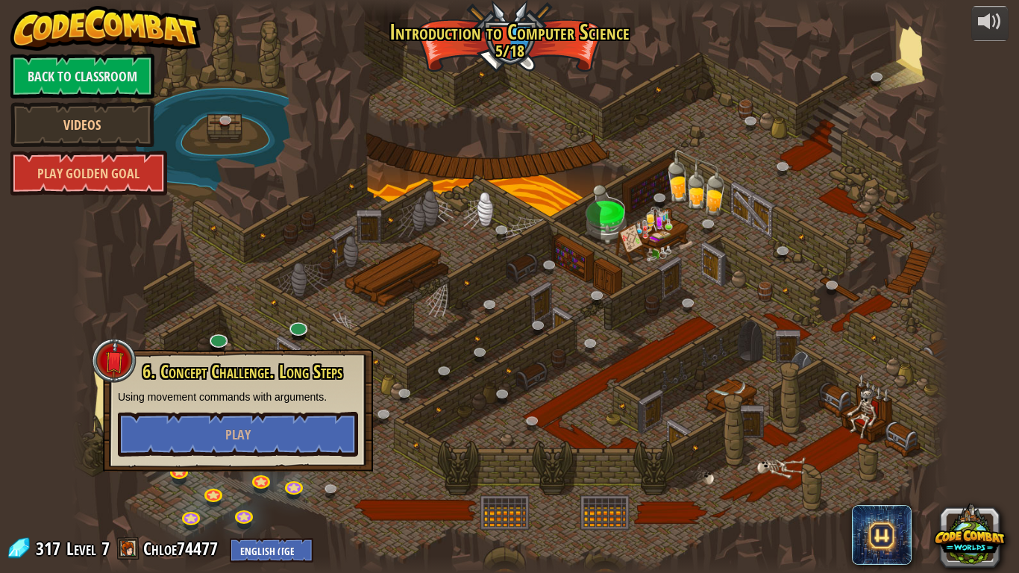
click at [43, 283] on div "powered by Back to Classroom Videos Play Golden Goal 25. Kithgard Gates (Locked…" at bounding box center [509, 286] width 1019 height 573
